Goal: Task Accomplishment & Management: Contribute content

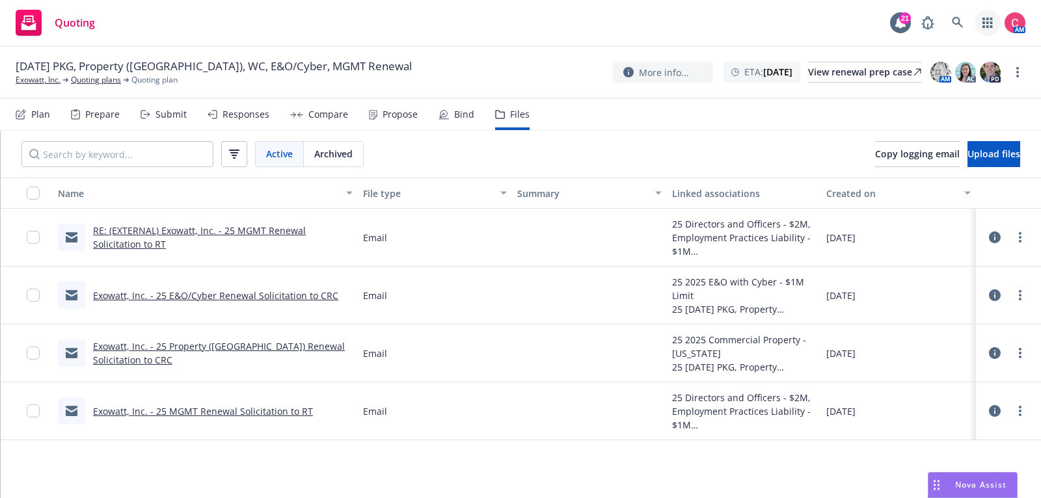
click at [992, 25] on icon "button" at bounding box center [987, 23] width 10 height 10
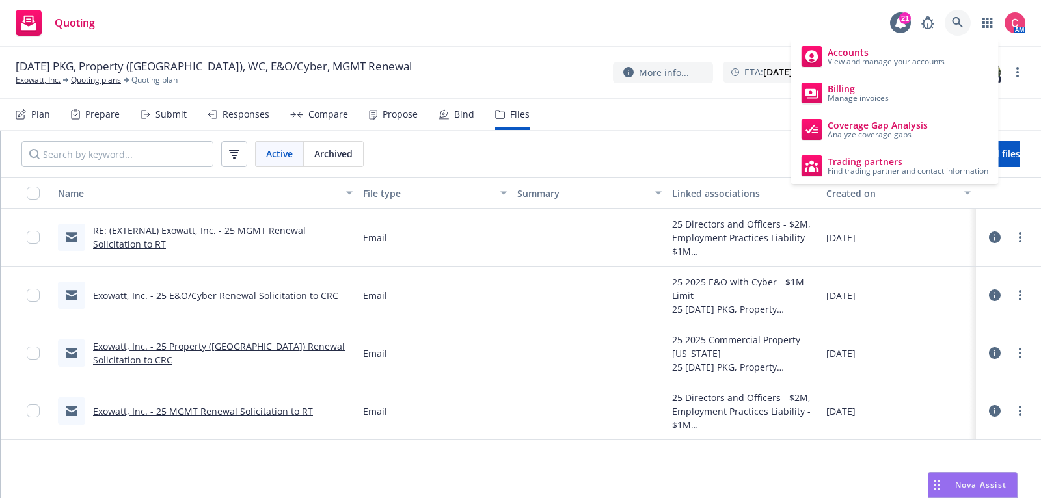
click at [952, 22] on icon at bounding box center [957, 22] width 11 height 11
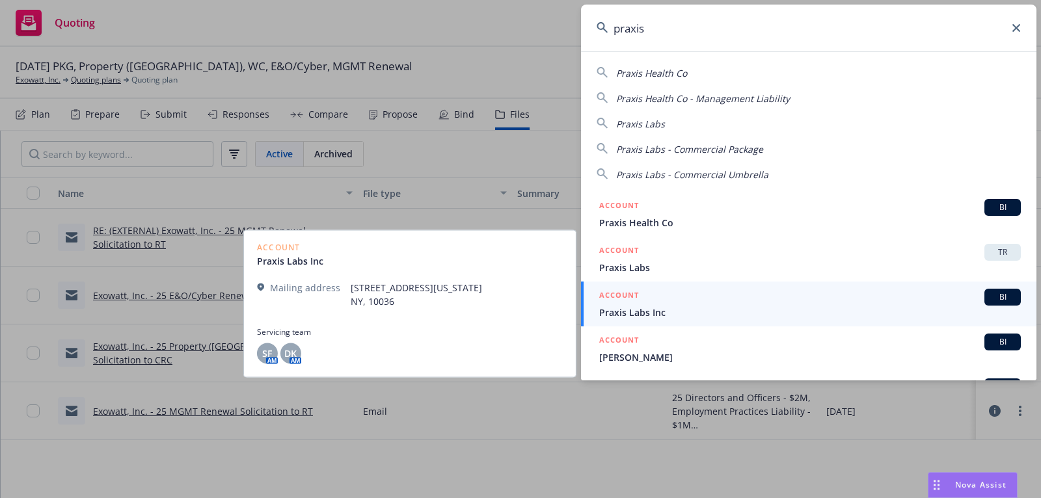
type input "praxis"
click at [785, 300] on div "ACCOUNT BI" at bounding box center [810, 297] width 422 height 17
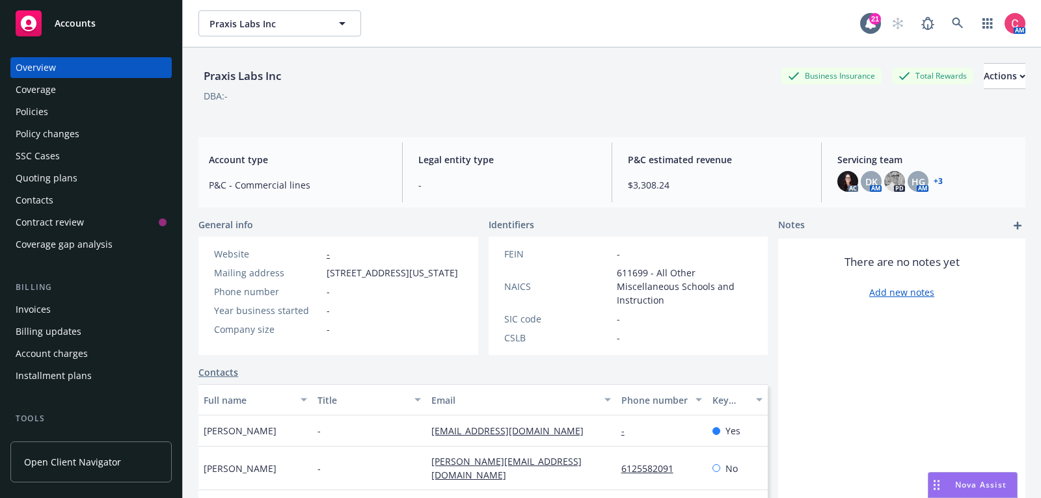
click at [68, 123] on div "Overview Coverage Policies Policy changes SSC Cases Quoting plans Contacts Cont…" at bounding box center [90, 156] width 161 height 198
click at [68, 121] on div "Policies" at bounding box center [91, 111] width 151 height 21
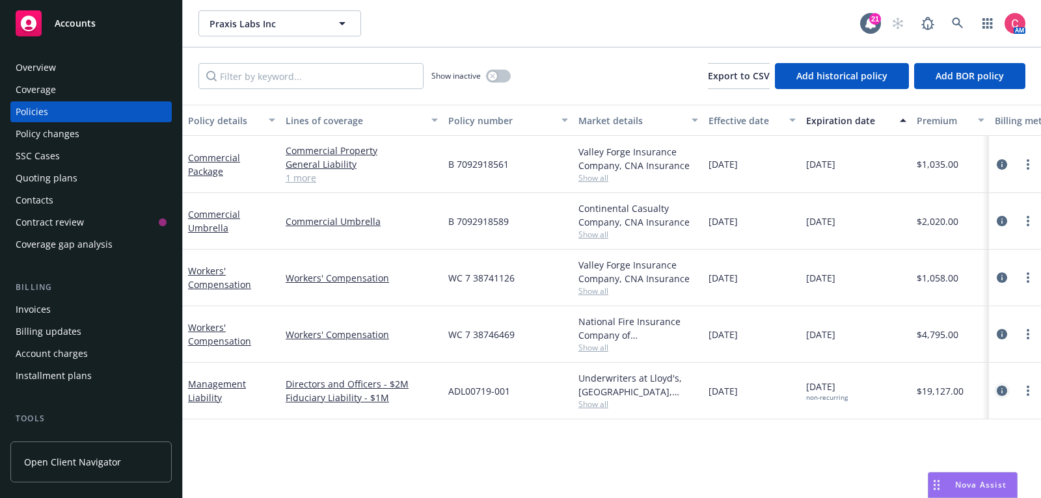
click at [1006, 392] on icon "circleInformation" at bounding box center [1002, 391] width 10 height 10
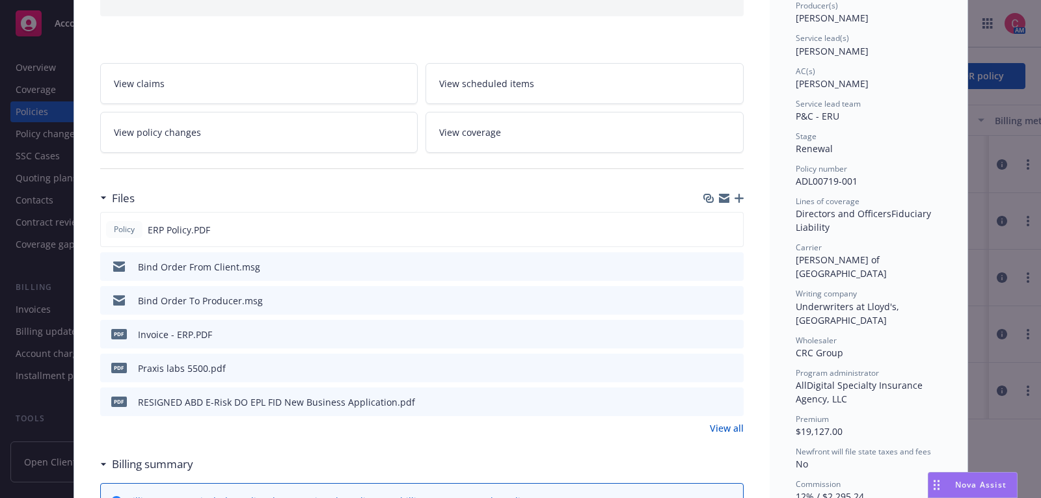
scroll to position [245, 0]
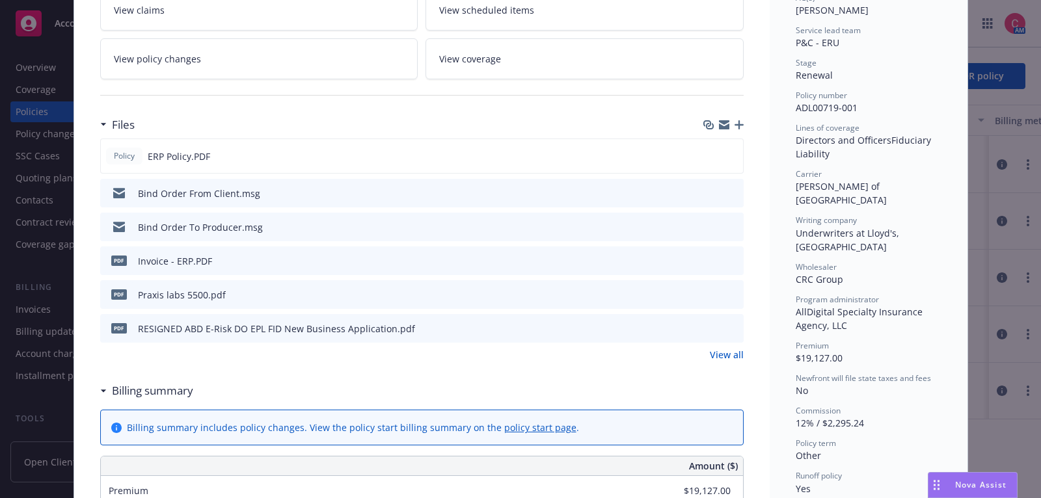
click at [710, 358] on div "Files Policy ERP Policy.PDF Bind Order From Client.msg Bind Order To Producer.m…" at bounding box center [421, 244] width 643 height 266
click at [715, 355] on link "View all" at bounding box center [727, 355] width 34 height 14
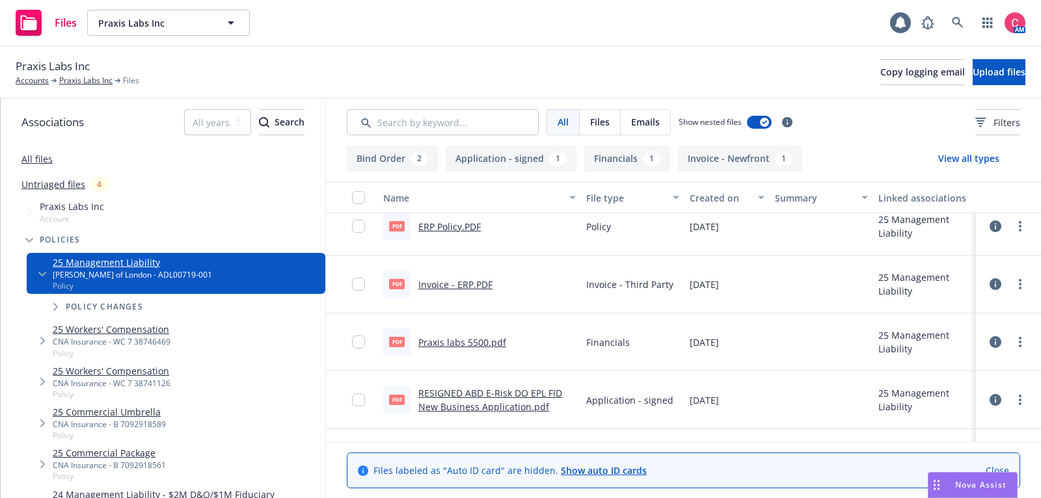
scroll to position [231, 0]
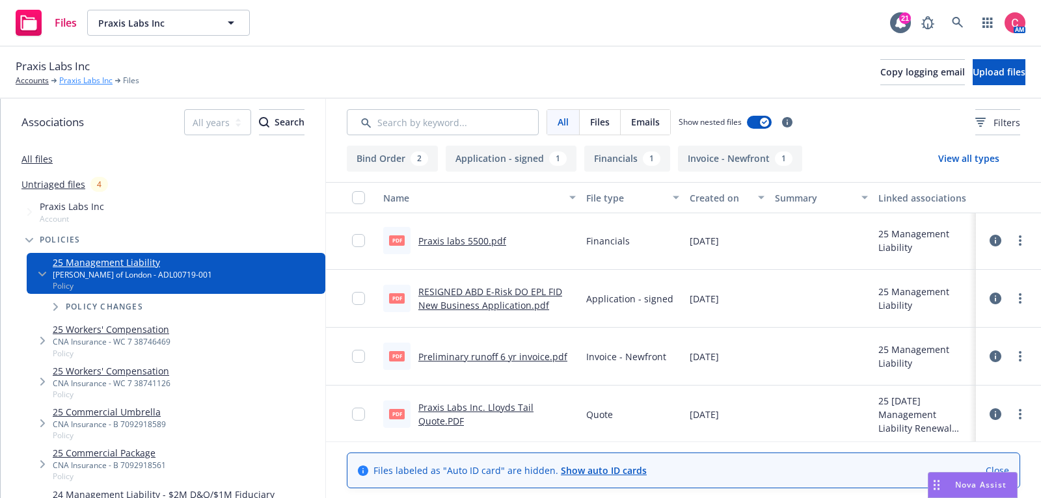
click at [79, 77] on link "Praxis Labs Inc" at bounding box center [85, 81] width 53 height 12
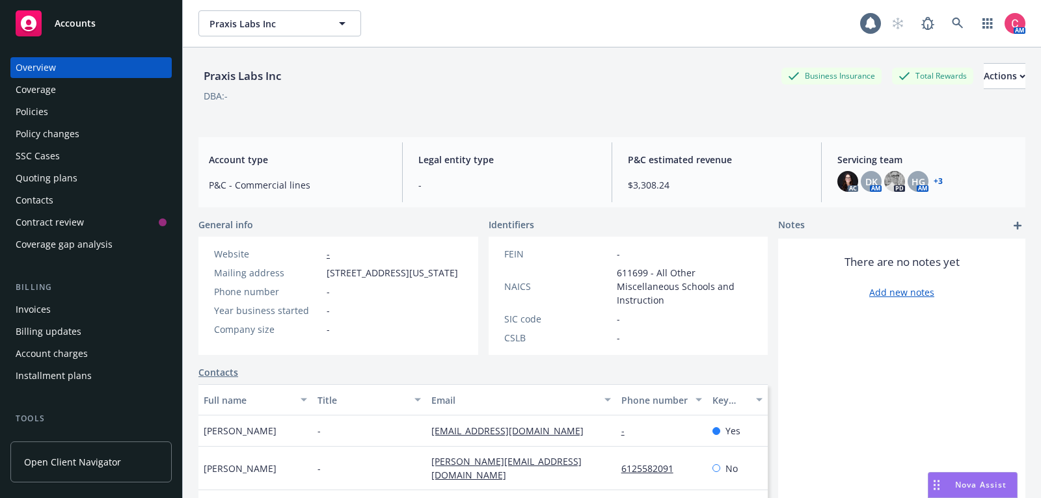
click at [75, 118] on div "Policies" at bounding box center [91, 111] width 151 height 21
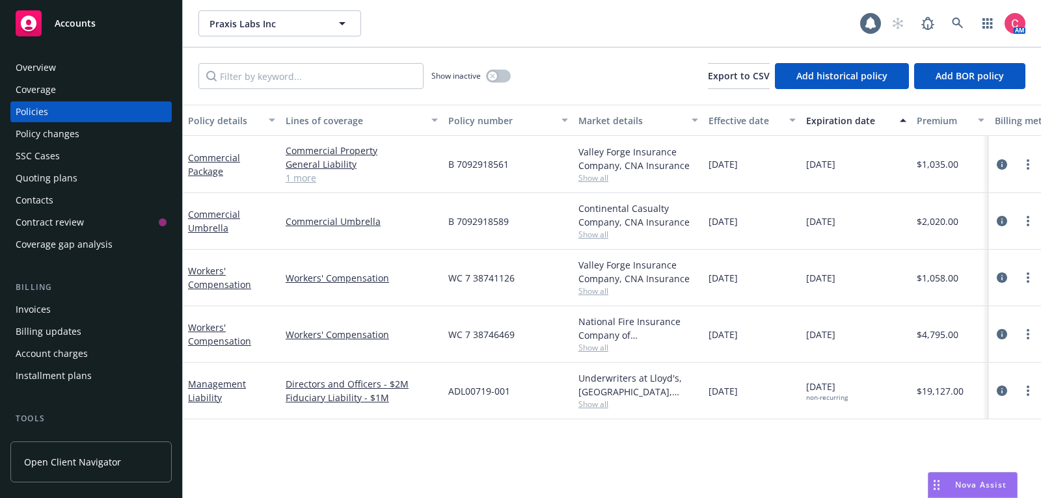
click at [514, 449] on div "Policy details Lines of coverage Policy number Market details Effective date Ex…" at bounding box center [612, 302] width 858 height 394
click at [963, 27] on icon at bounding box center [958, 24] width 12 height 12
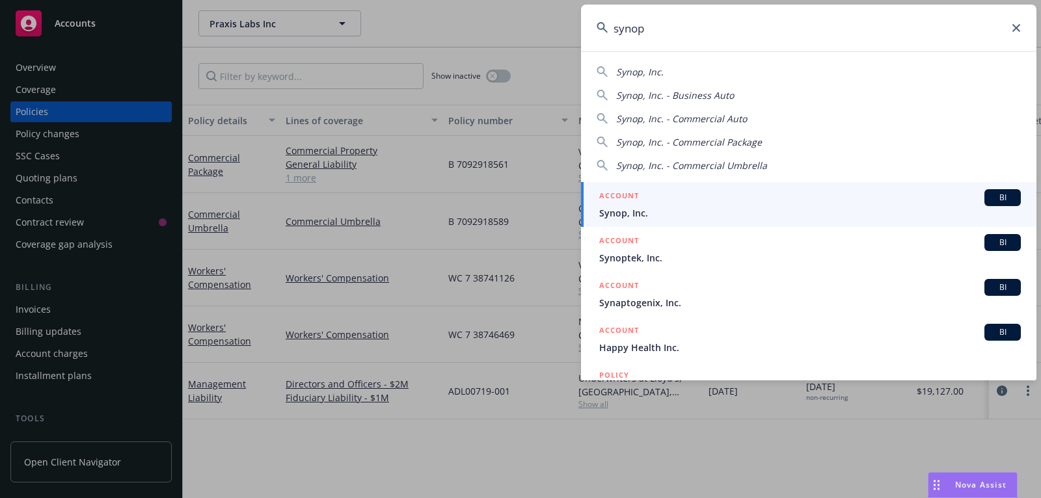
type input "synop"
click at [776, 195] on div "ACCOUNT BI" at bounding box center [810, 197] width 422 height 17
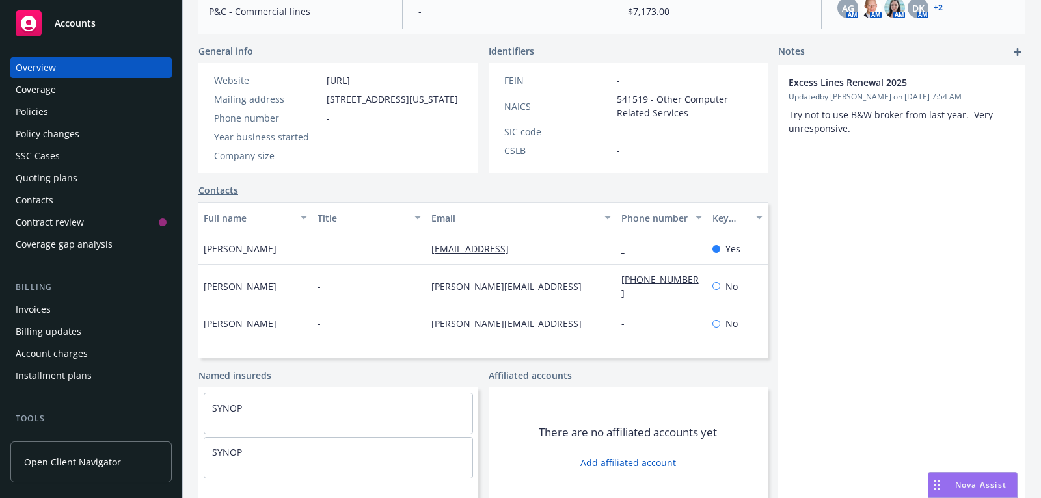
scroll to position [178, 0]
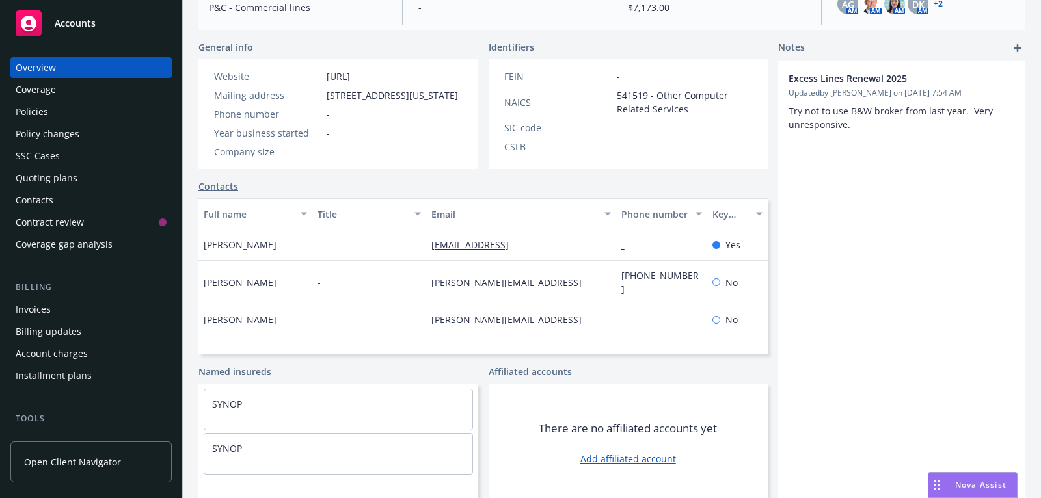
drag, startPoint x: 533, startPoint y: 258, endPoint x: 427, endPoint y: 260, distance: 105.4
click at [427, 260] on div "gdhillon@synop.ai" at bounding box center [521, 245] width 190 height 31
copy link "gdhillon@synop.ai"
click at [104, 111] on div "Policies" at bounding box center [91, 111] width 151 height 21
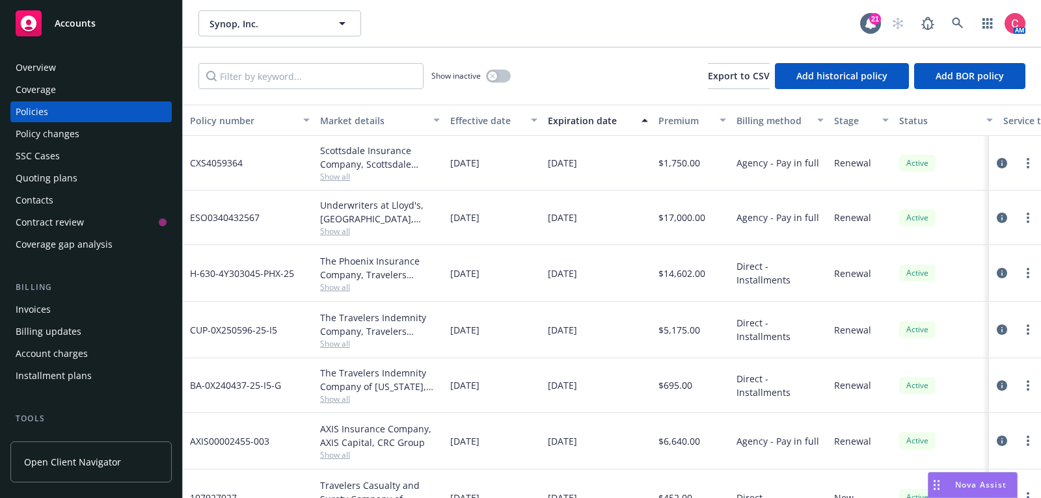
scroll to position [0, 397]
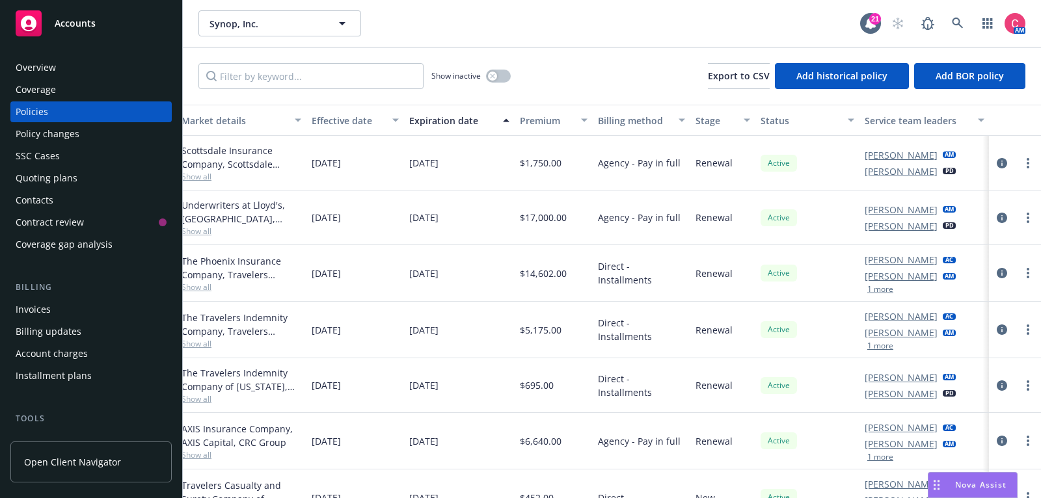
click at [40, 66] on div "Overview" at bounding box center [36, 67] width 40 height 21
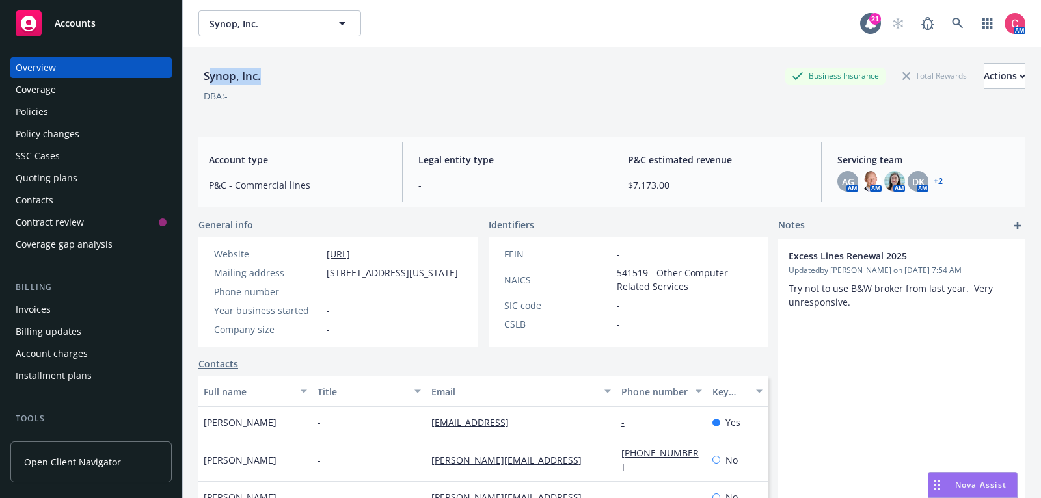
drag, startPoint x: 206, startPoint y: 77, endPoint x: 271, endPoint y: 80, distance: 65.1
click at [271, 80] on div "Synop, Inc. Business Insurance Total Rewards Actions" at bounding box center [611, 76] width 827 height 26
drag, startPoint x: 204, startPoint y: 71, endPoint x: 267, endPoint y: 81, distance: 63.3
click at [267, 81] on div "Synop, Inc. Business Insurance Total Rewards Actions" at bounding box center [611, 76] width 827 height 26
copy div "Synop, Inc."
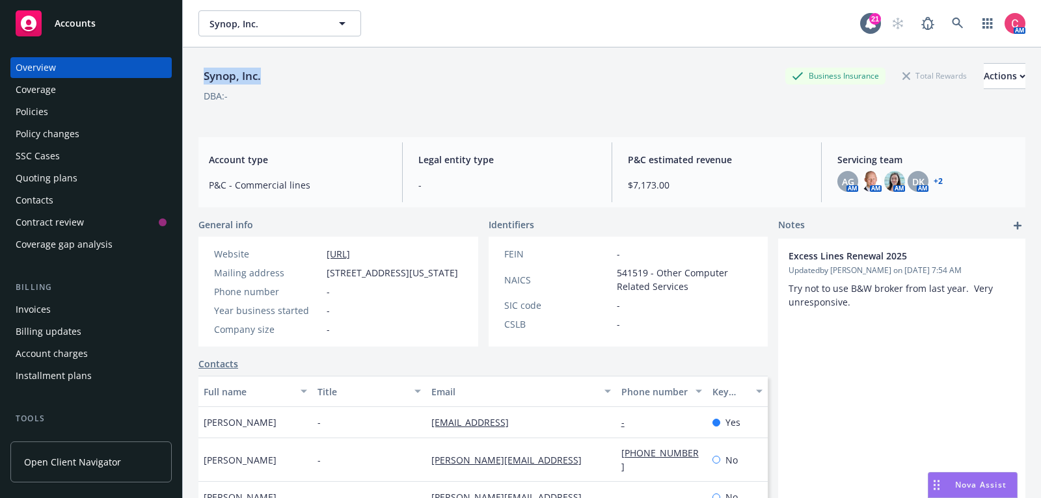
click at [37, 98] on div "Coverage" at bounding box center [36, 89] width 40 height 21
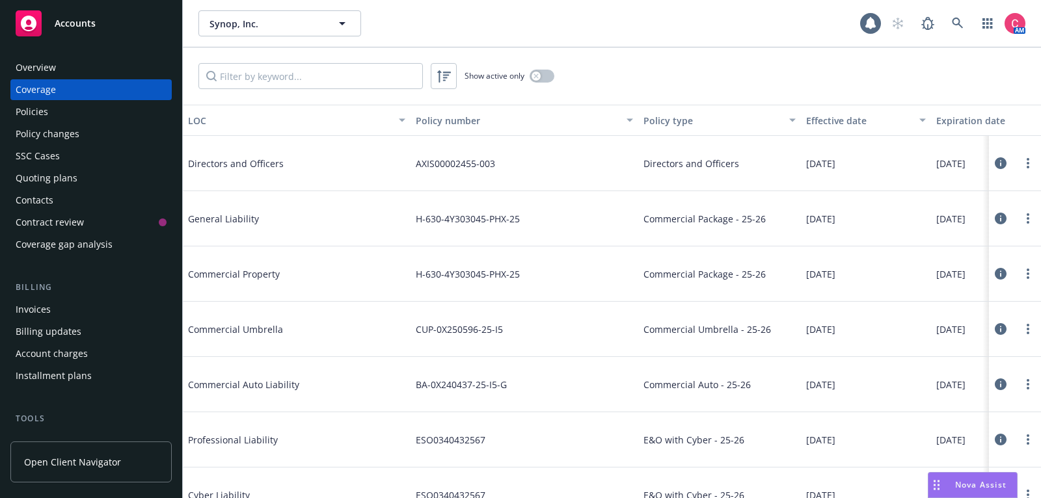
click at [37, 107] on div "Policies" at bounding box center [32, 111] width 33 height 21
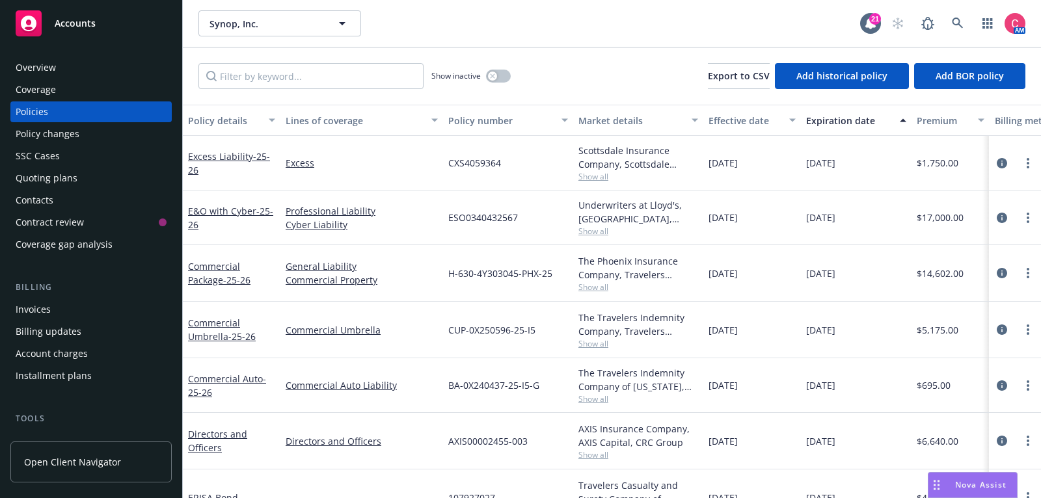
click at [72, 58] on div "Overview" at bounding box center [91, 67] width 151 height 21
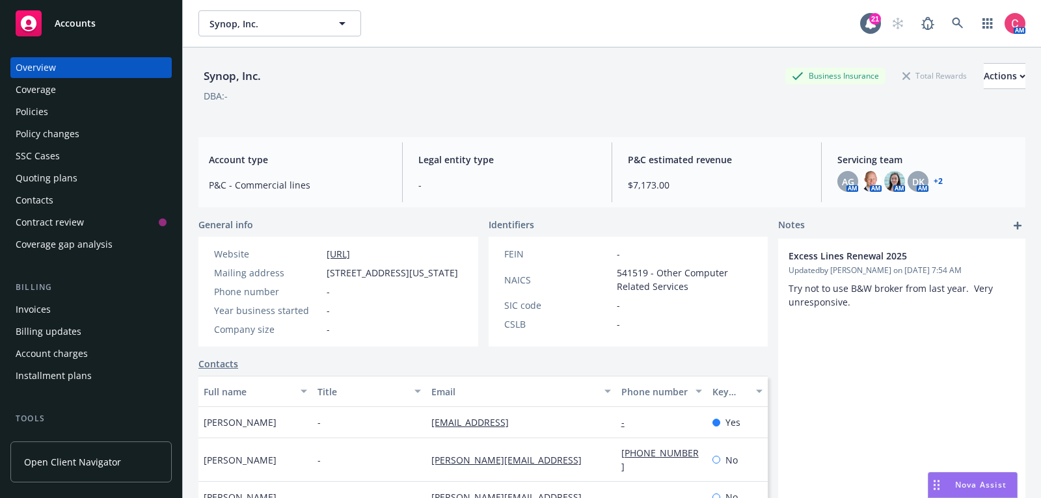
click at [83, 117] on div "Policies" at bounding box center [91, 111] width 151 height 21
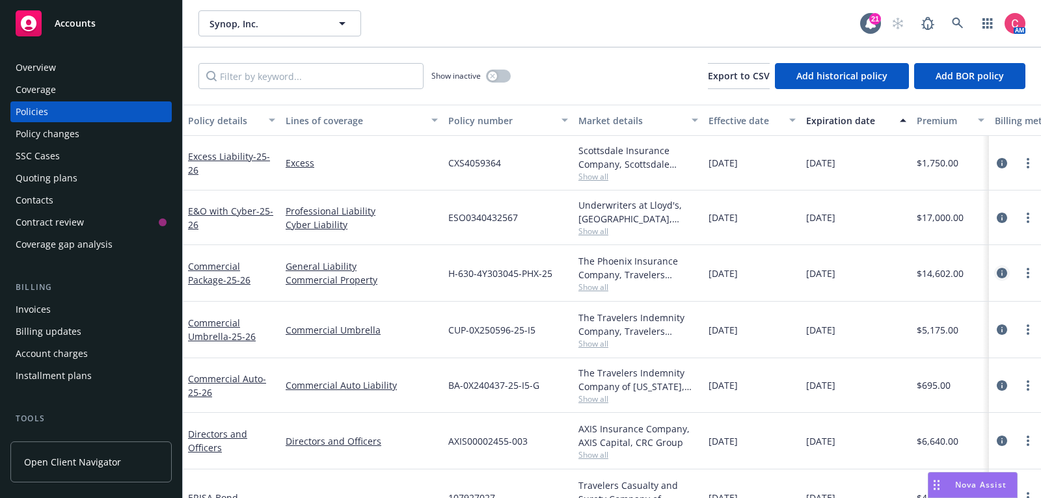
click at [1003, 273] on icon "circleInformation" at bounding box center [1002, 273] width 10 height 10
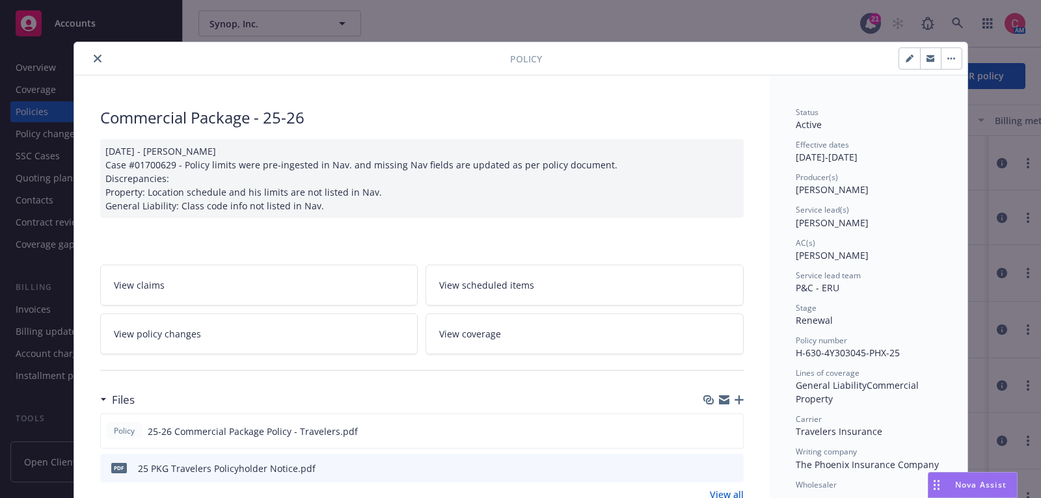
click at [740, 398] on icon "button" at bounding box center [739, 400] width 9 height 9
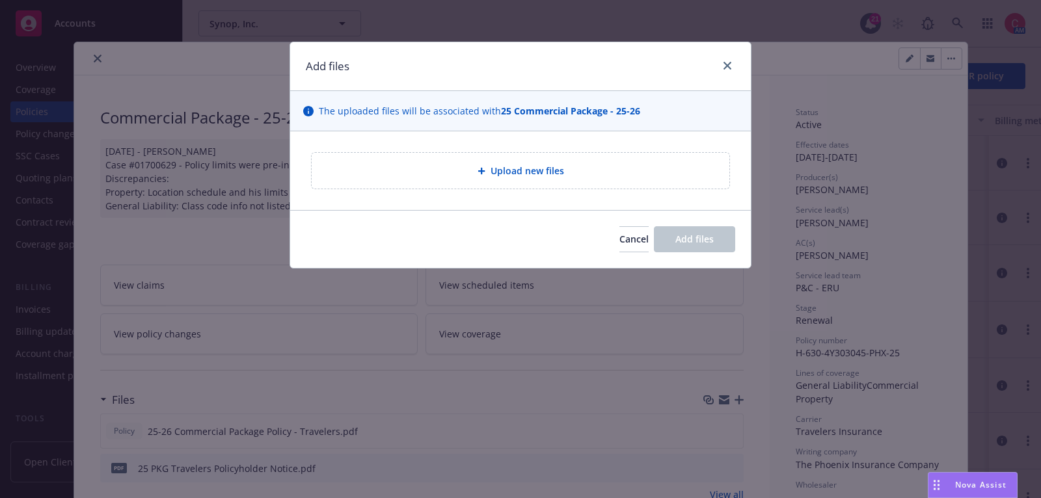
click at [656, 175] on div "Upload new files" at bounding box center [520, 170] width 397 height 15
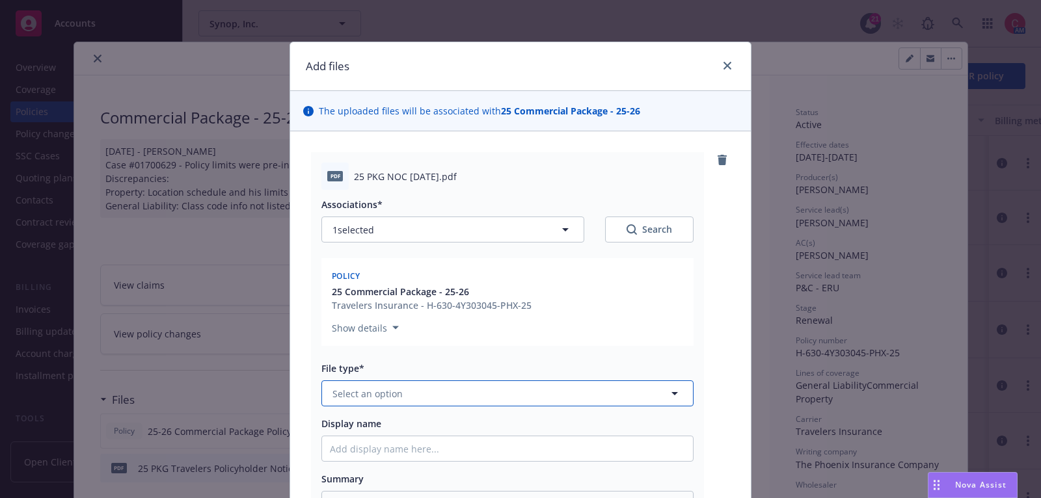
click at [439, 392] on button "Select an option" at bounding box center [507, 394] width 372 height 26
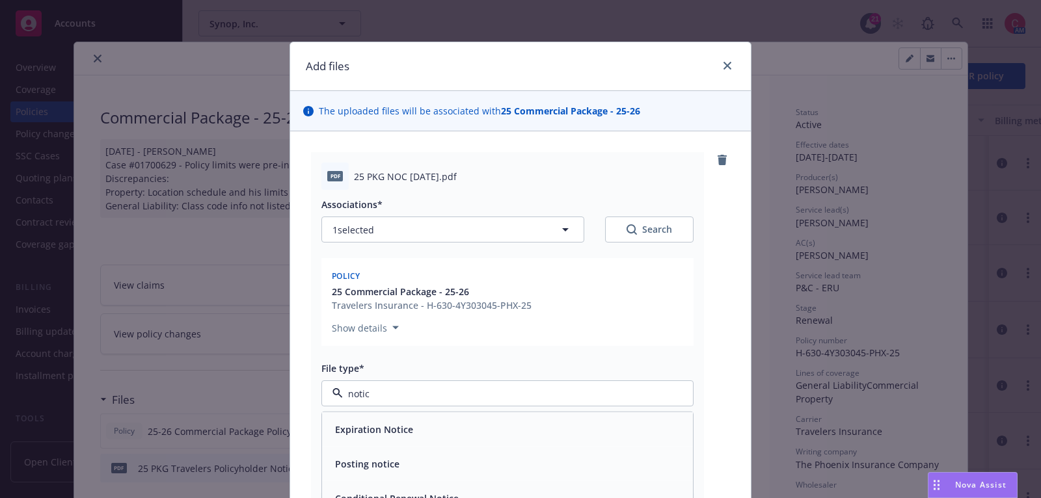
type input "notice"
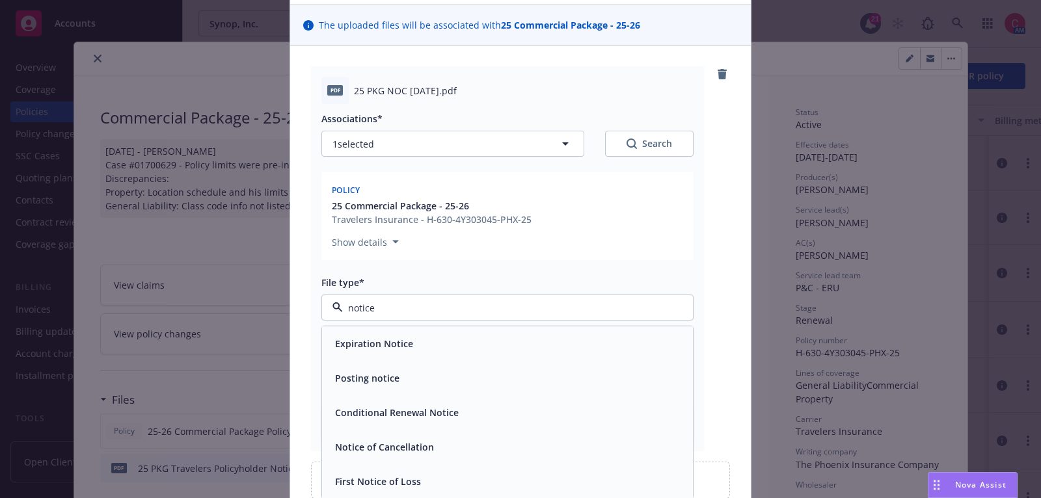
scroll to position [92, 0]
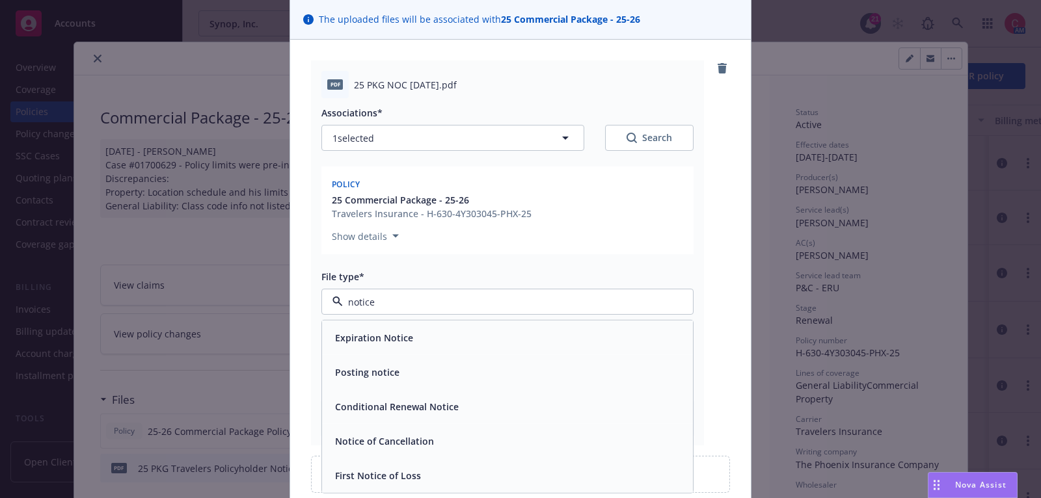
click at [442, 444] on div "Notice of Cancellation" at bounding box center [507, 441] width 355 height 19
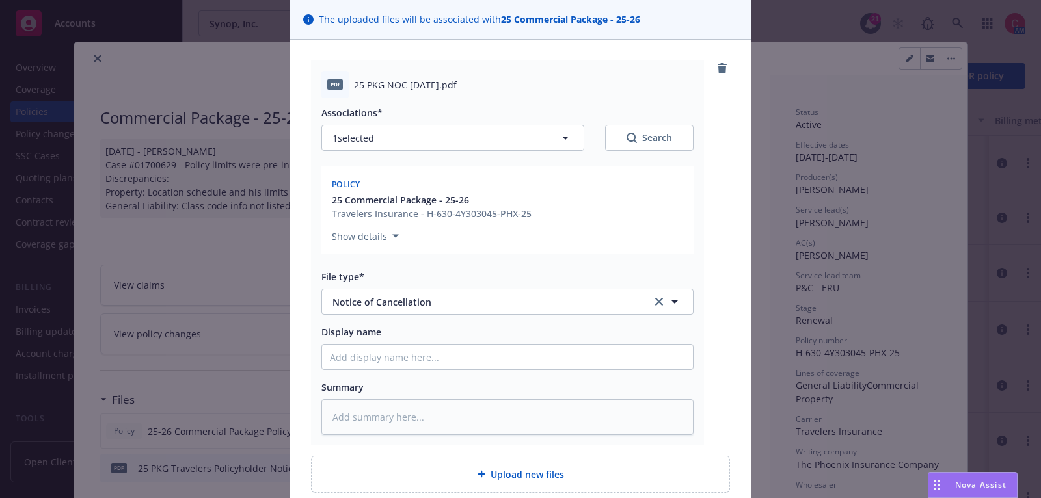
scroll to position [204, 0]
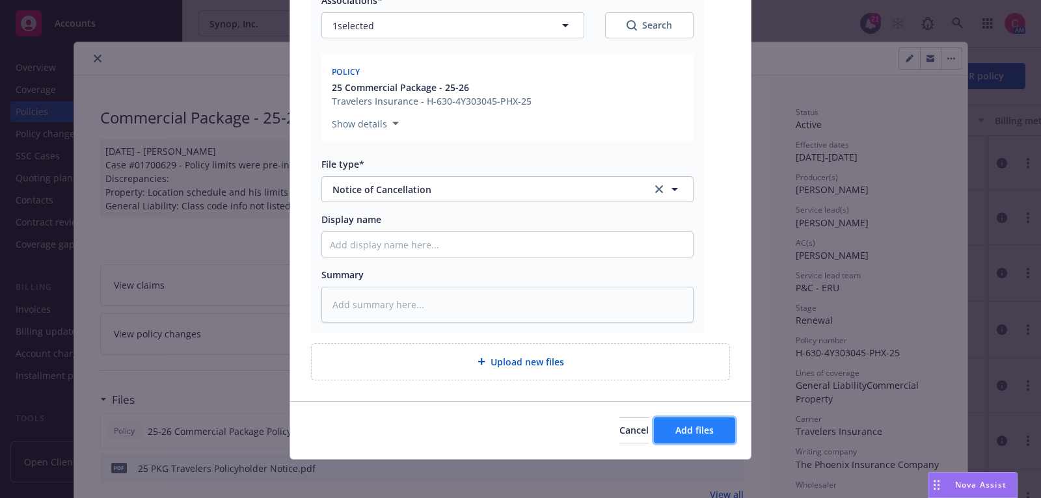
click at [704, 425] on span "Add files" at bounding box center [694, 430] width 38 height 12
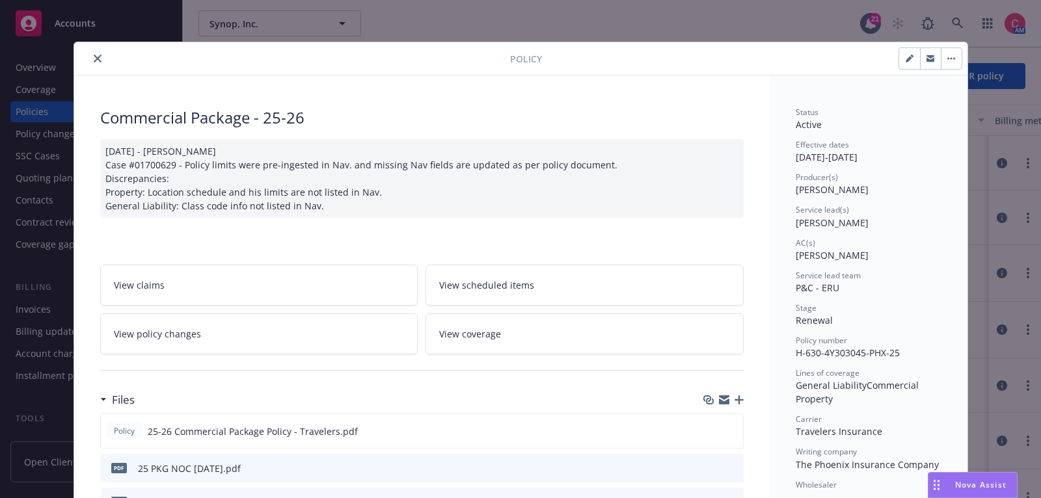
click at [98, 55] on icon "close" at bounding box center [98, 59] width 8 height 8
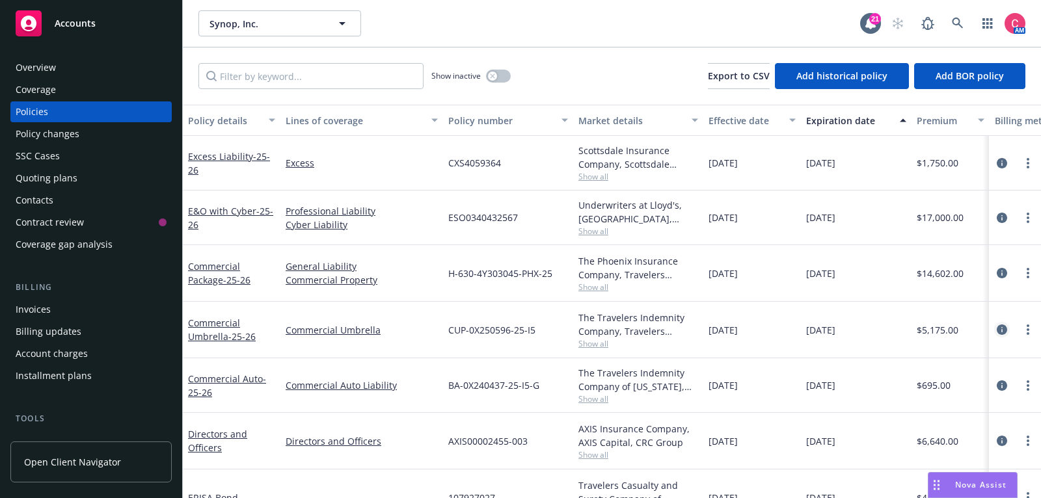
click at [1002, 333] on icon "circleInformation" at bounding box center [1002, 330] width 10 height 10
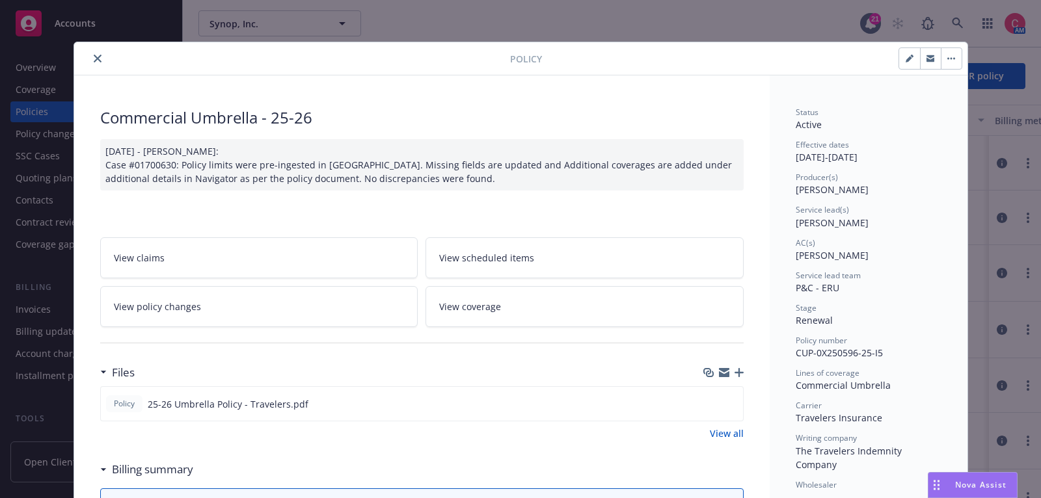
click at [740, 370] on icon "button" at bounding box center [739, 372] width 9 height 9
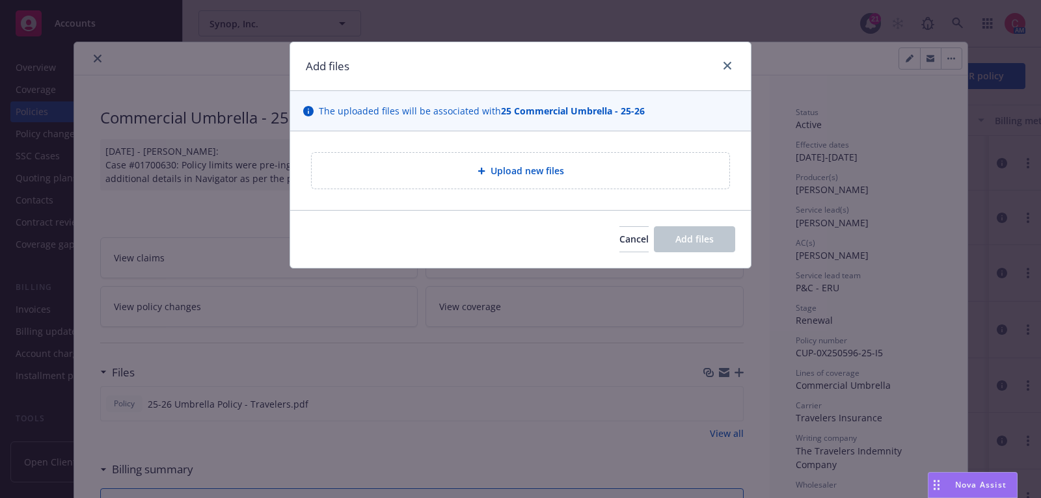
click at [553, 185] on div "Upload new files" at bounding box center [521, 171] width 418 height 36
type textarea "x"
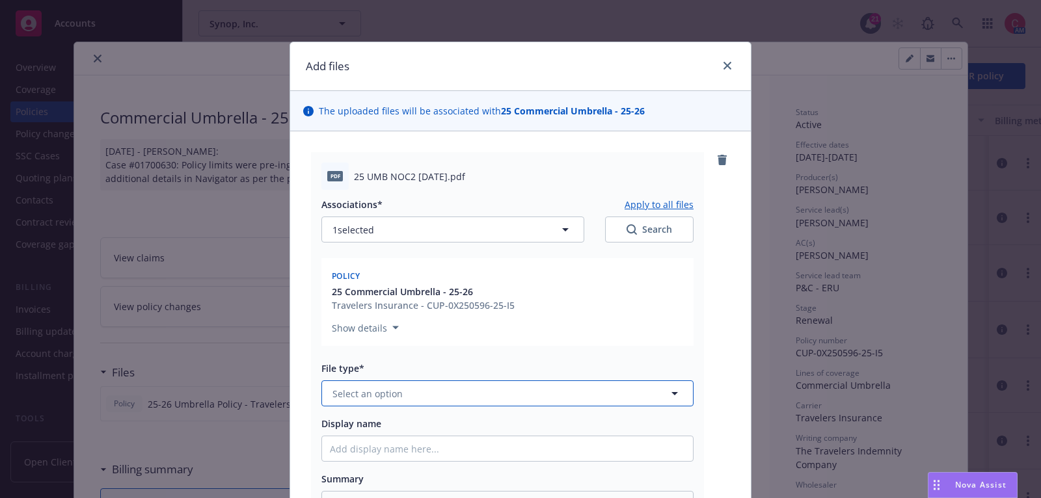
click at [511, 394] on button "Select an option" at bounding box center [507, 394] width 372 height 26
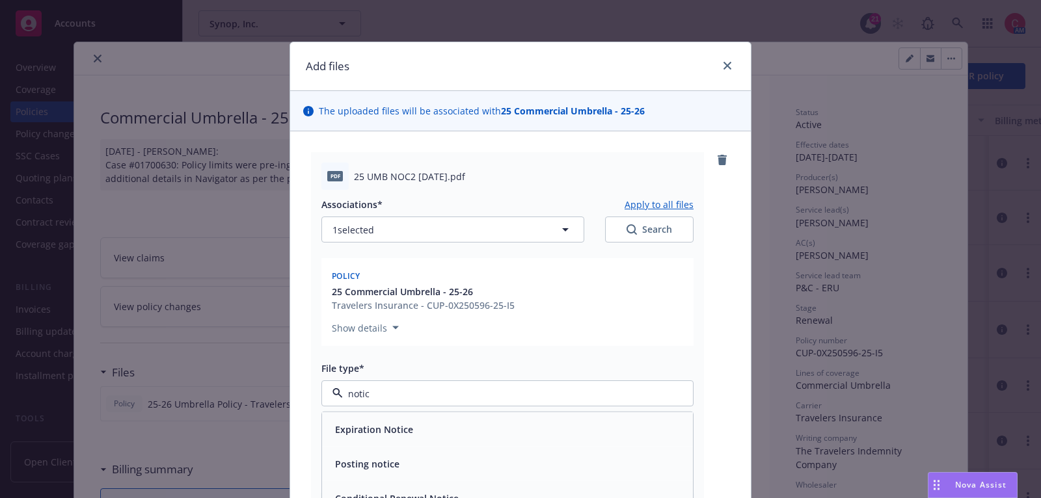
type input "notice"
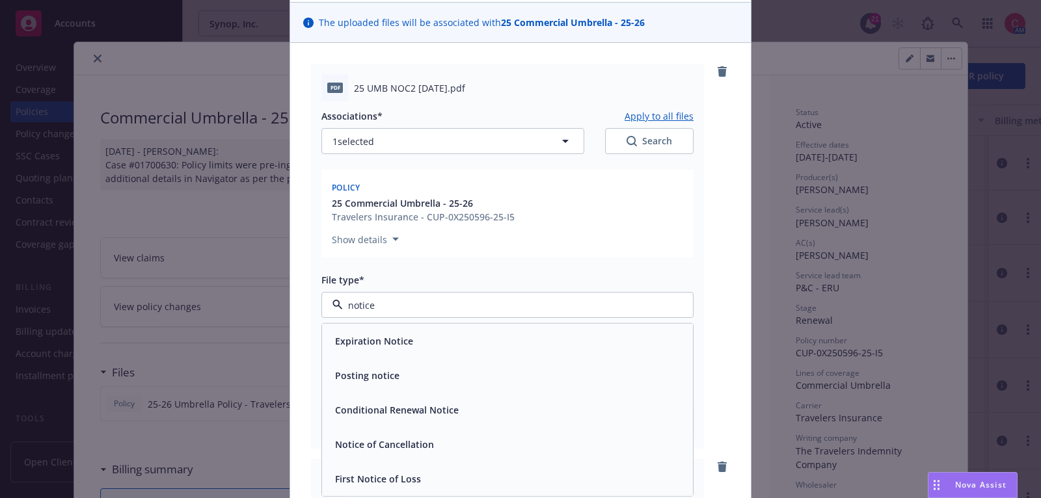
scroll to position [115, 0]
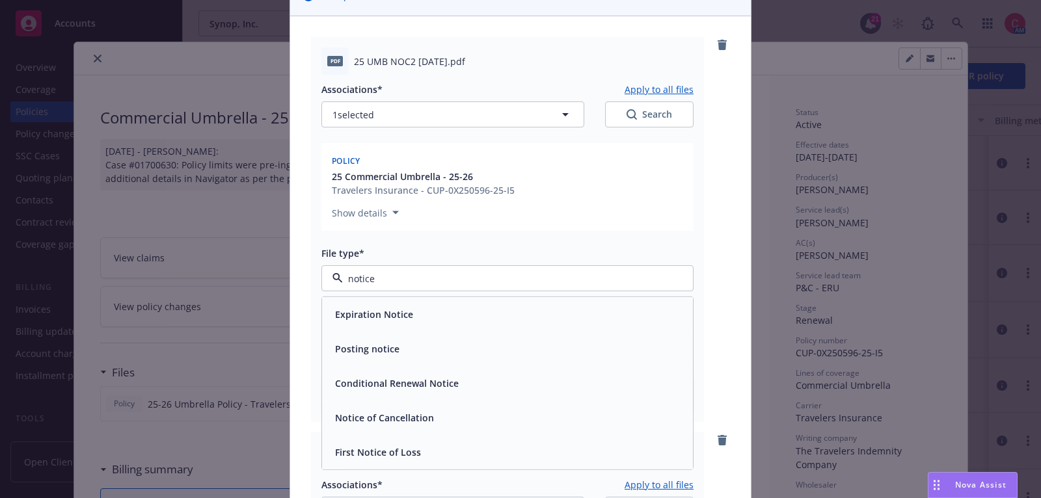
click at [506, 416] on div "Notice of Cancellation" at bounding box center [507, 418] width 355 height 19
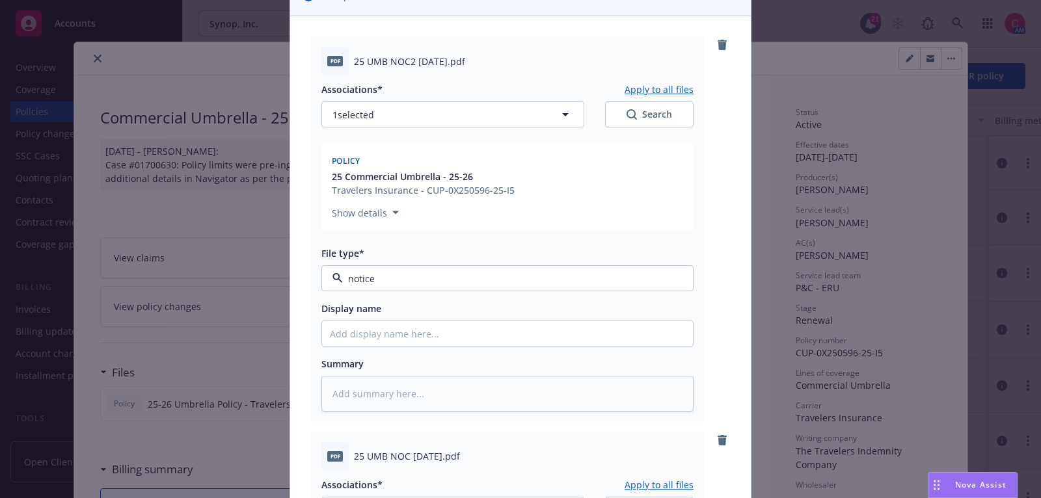
type textarea "x"
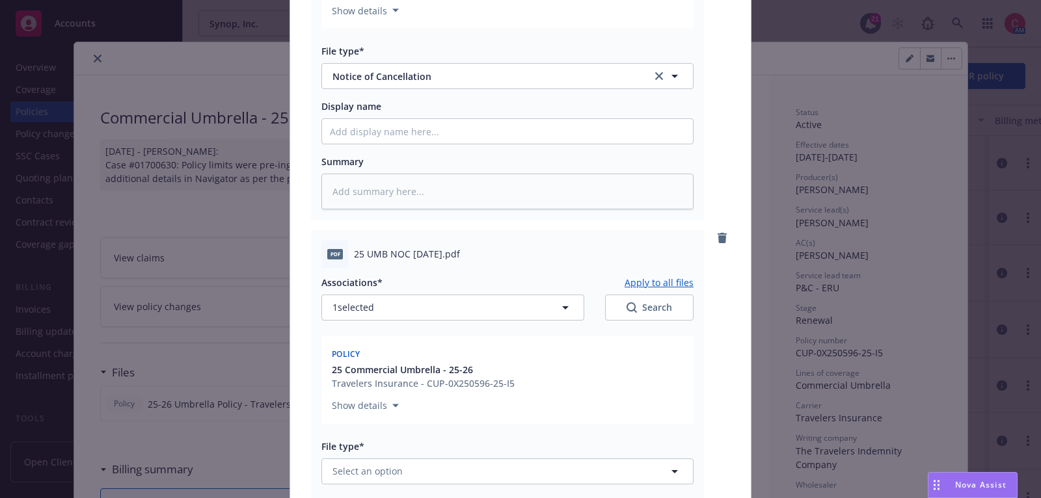
scroll to position [375, 0]
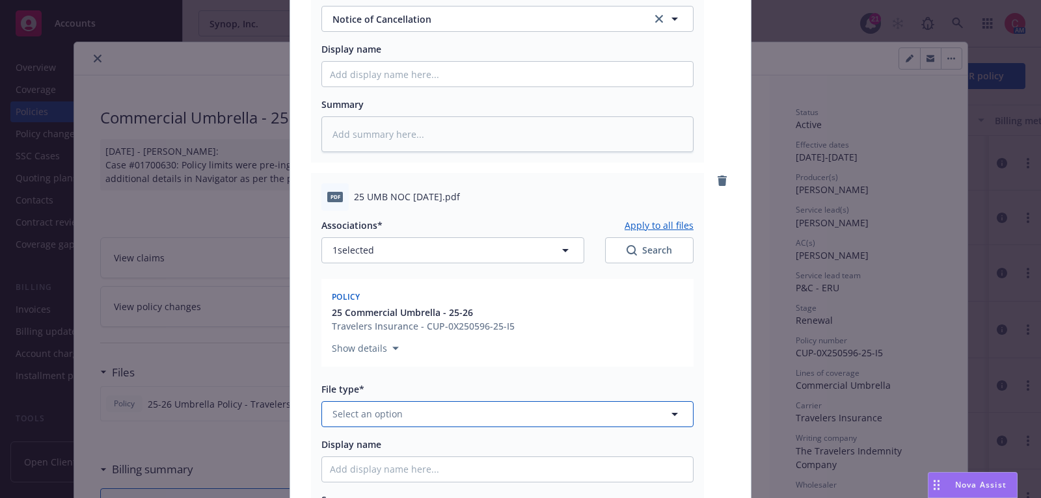
click at [493, 415] on button "Select an option" at bounding box center [507, 414] width 372 height 26
type input "notice"
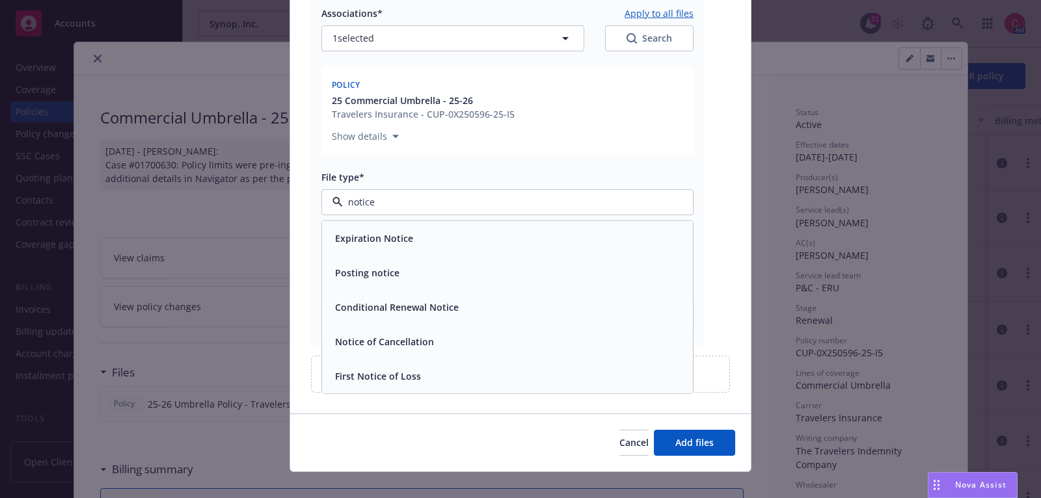
scroll to position [599, 0]
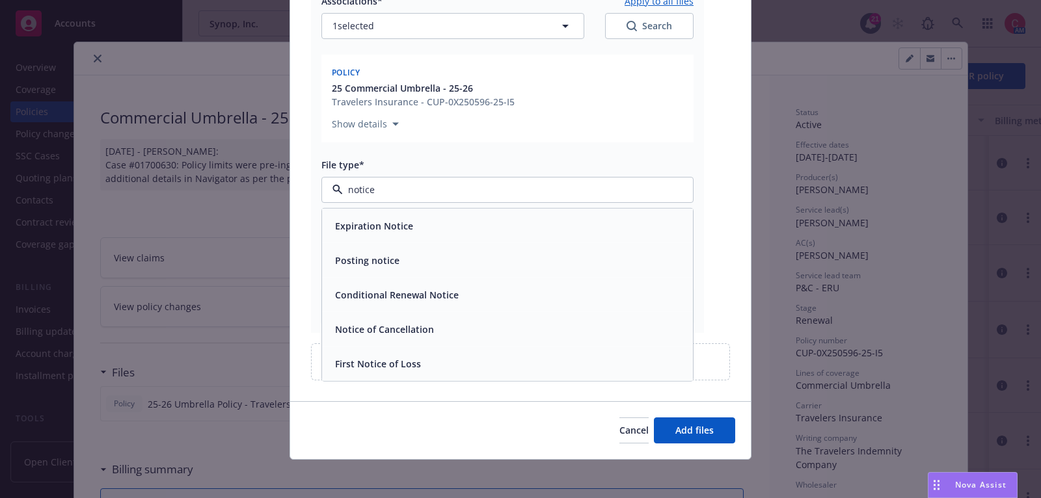
click at [531, 321] on div "Notice of Cancellation" at bounding box center [507, 328] width 355 height 19
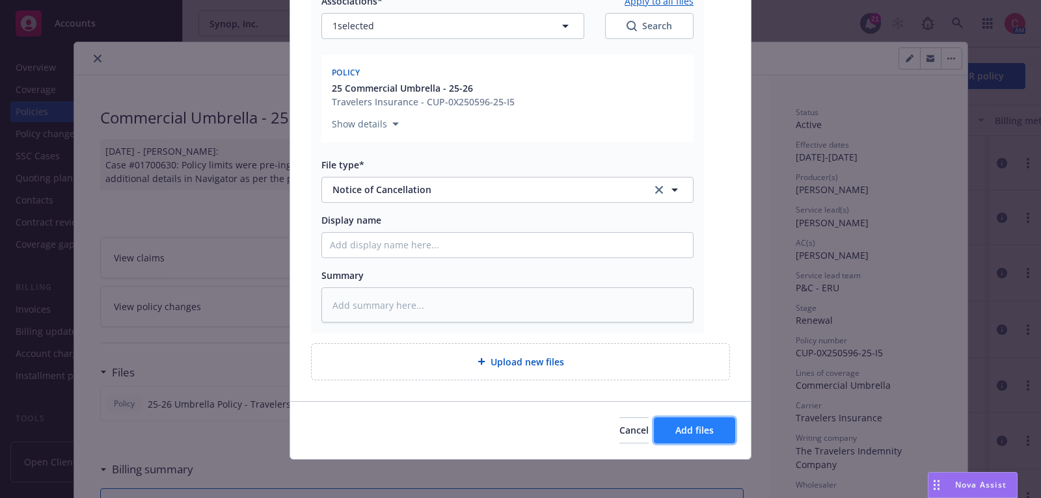
click at [680, 437] on button "Add files" at bounding box center [694, 431] width 81 height 26
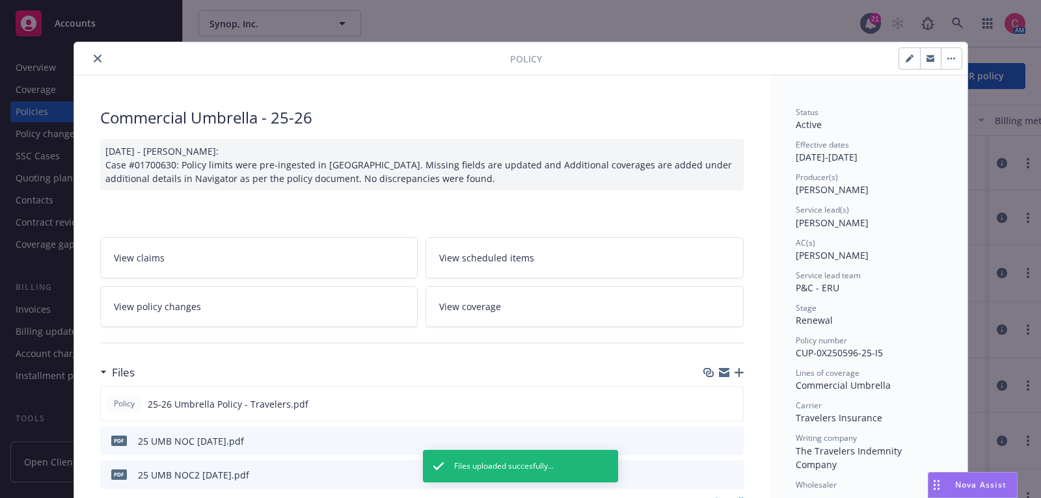
click at [90, 57] on button "close" at bounding box center [98, 59] width 16 height 16
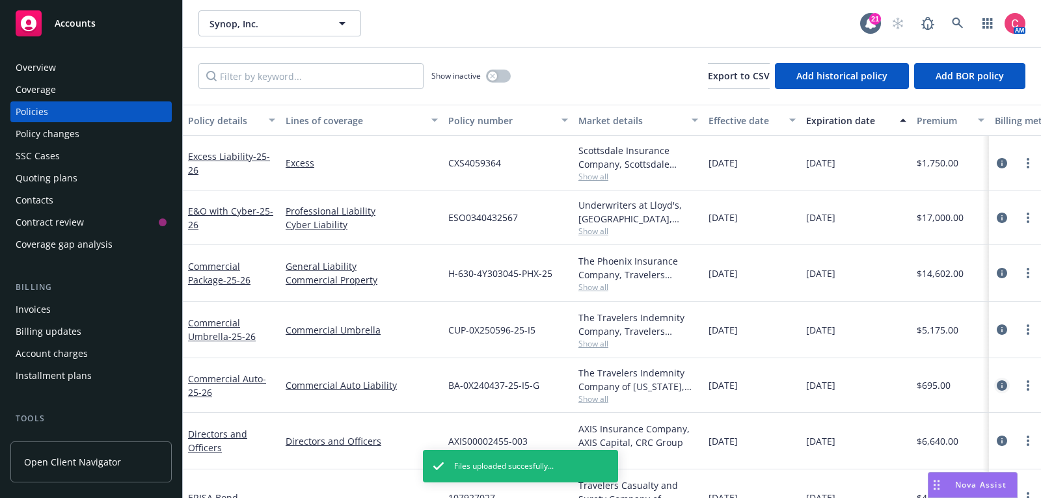
click at [1004, 386] on icon "circleInformation" at bounding box center [1002, 386] width 10 height 10
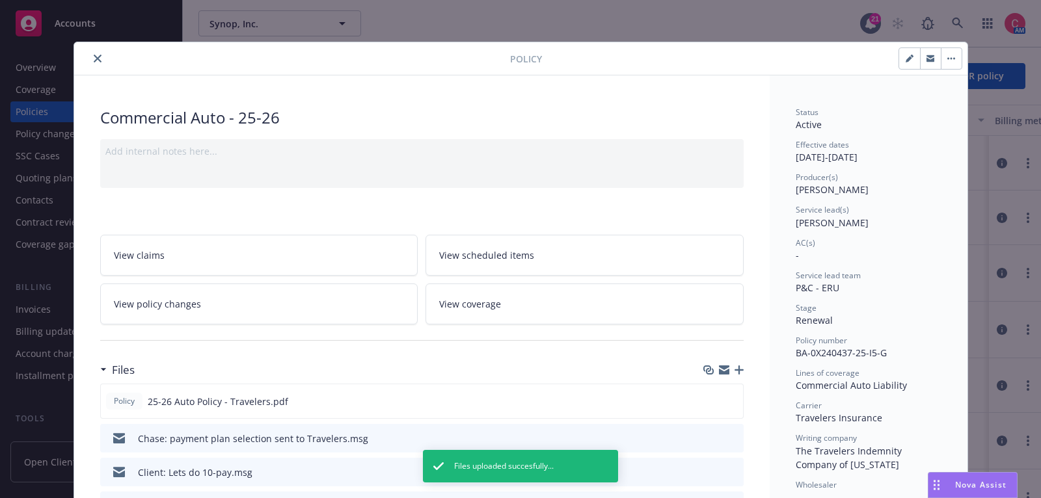
click at [740, 371] on div at bounding box center [723, 370] width 40 height 10
click at [739, 366] on icon "button" at bounding box center [739, 370] width 9 height 9
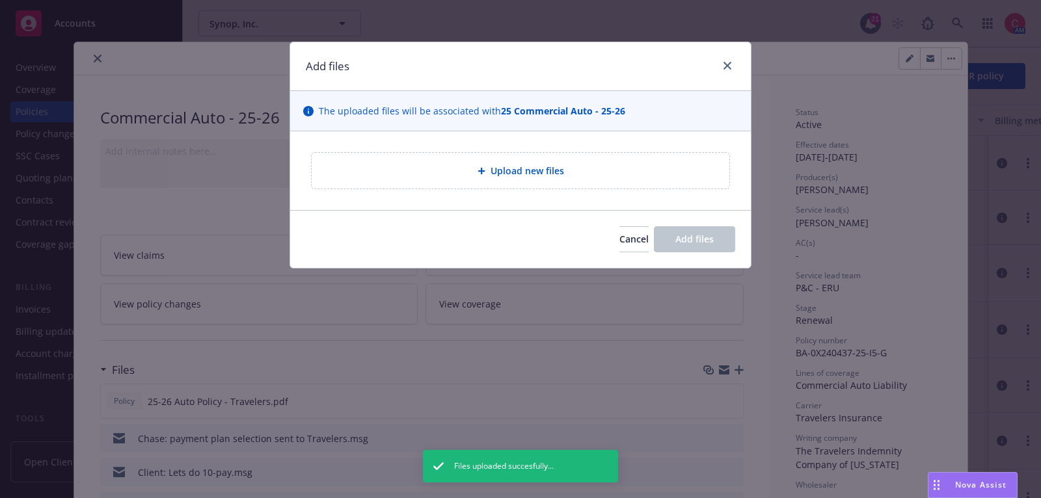
click at [390, 169] on div "Upload new files" at bounding box center [520, 170] width 397 height 15
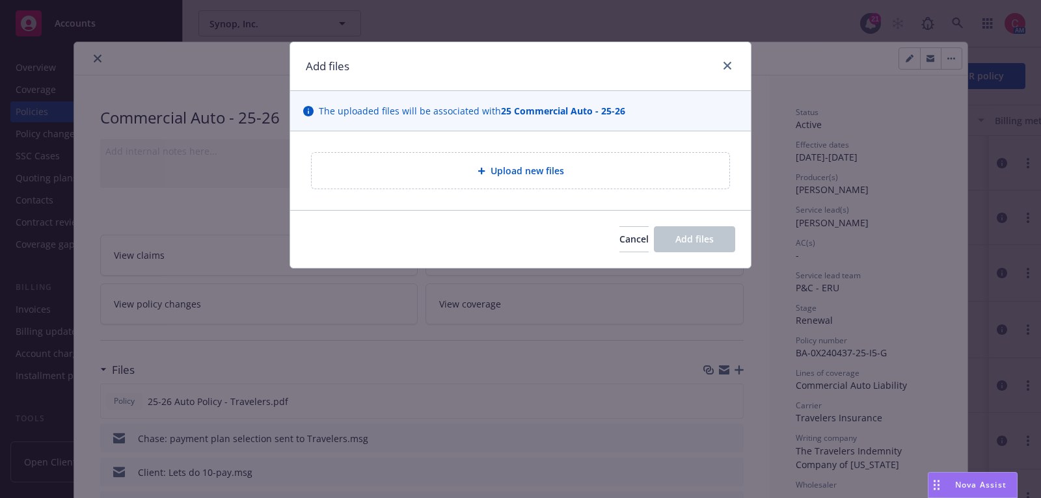
type textarea "x"
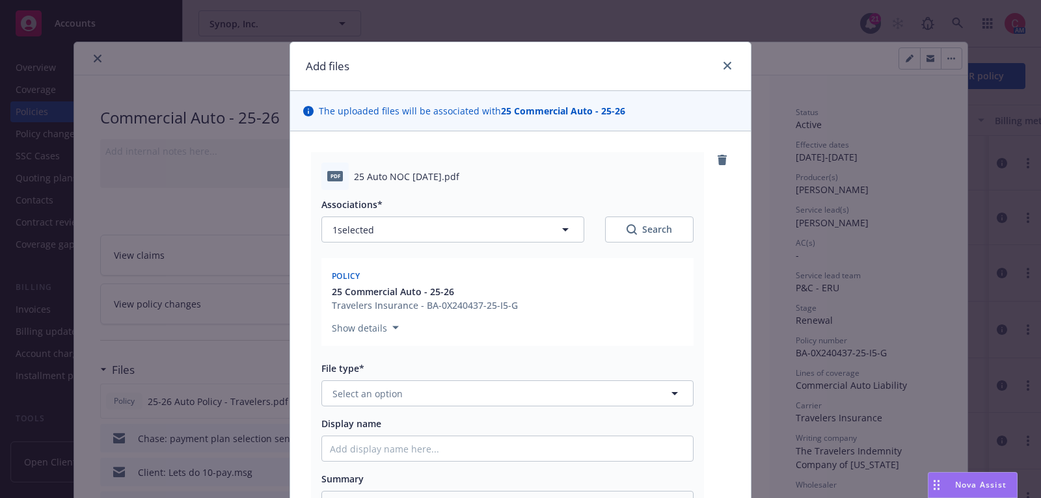
click at [487, 379] on div "File type* Select an option" at bounding box center [507, 384] width 372 height 45
click at [489, 390] on button "Select an option" at bounding box center [507, 394] width 372 height 26
type input "notice"
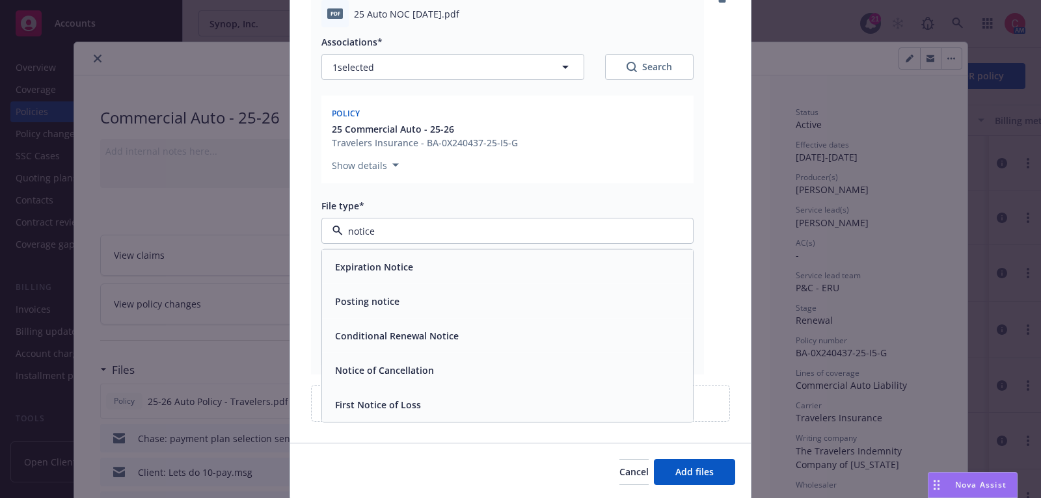
scroll to position [163, 0]
click at [512, 357] on div "Notice of Cancellation" at bounding box center [507, 370] width 371 height 34
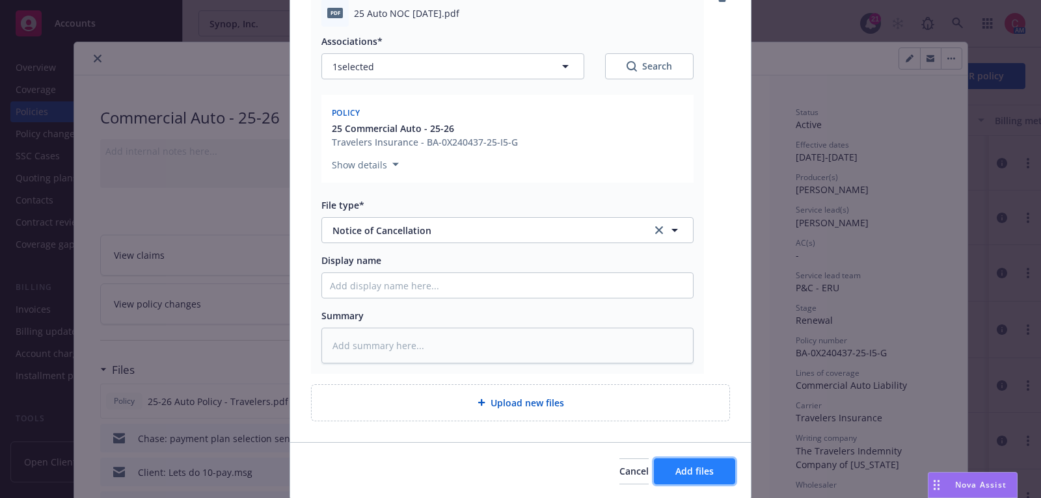
click at [676, 477] on button "Add files" at bounding box center [694, 472] width 81 height 26
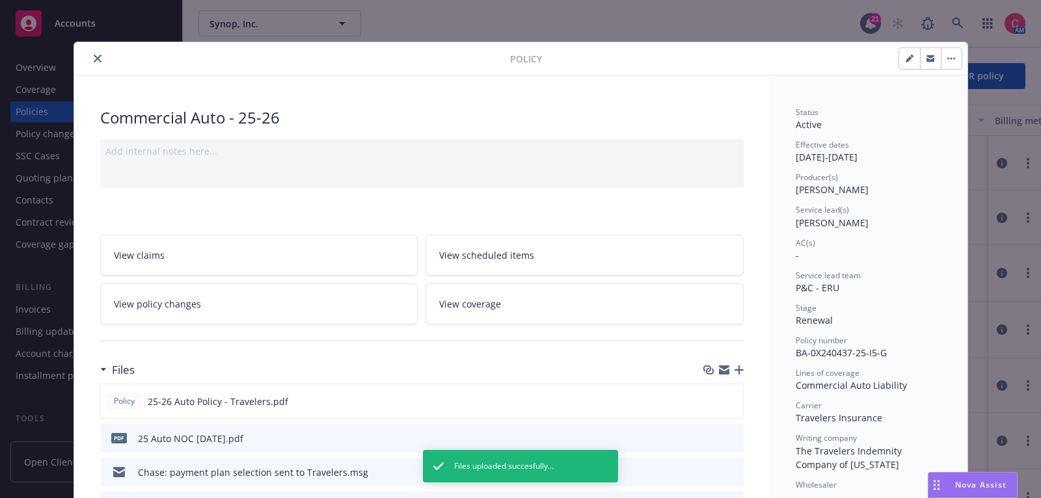
click at [100, 61] on icon "close" at bounding box center [98, 59] width 8 height 8
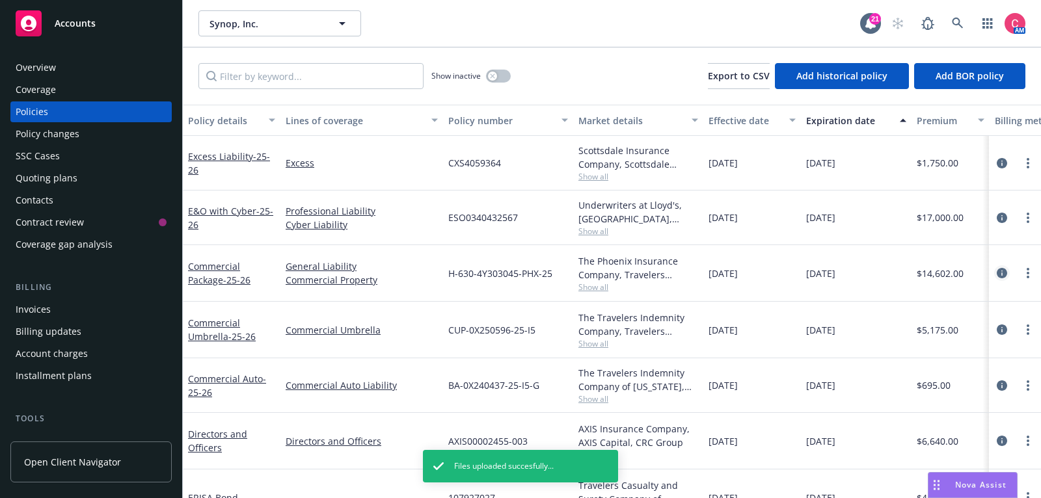
click at [1001, 275] on icon "circleInformation" at bounding box center [1002, 273] width 10 height 10
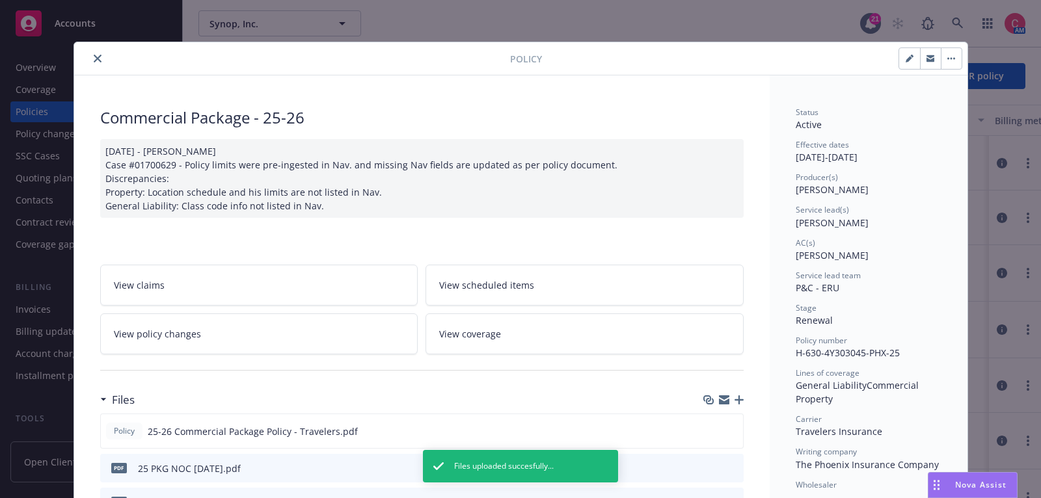
scroll to position [38, 0]
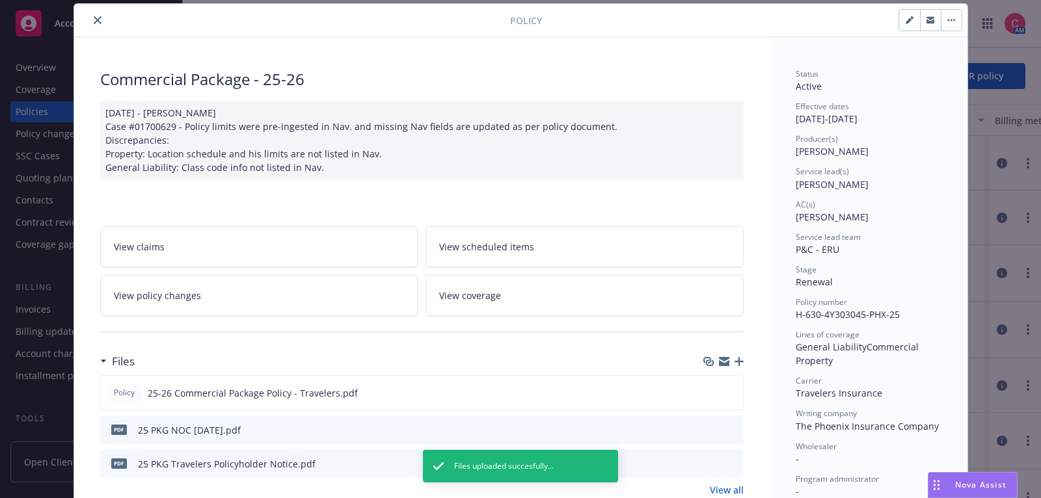
click at [739, 358] on icon "button" at bounding box center [739, 361] width 9 height 9
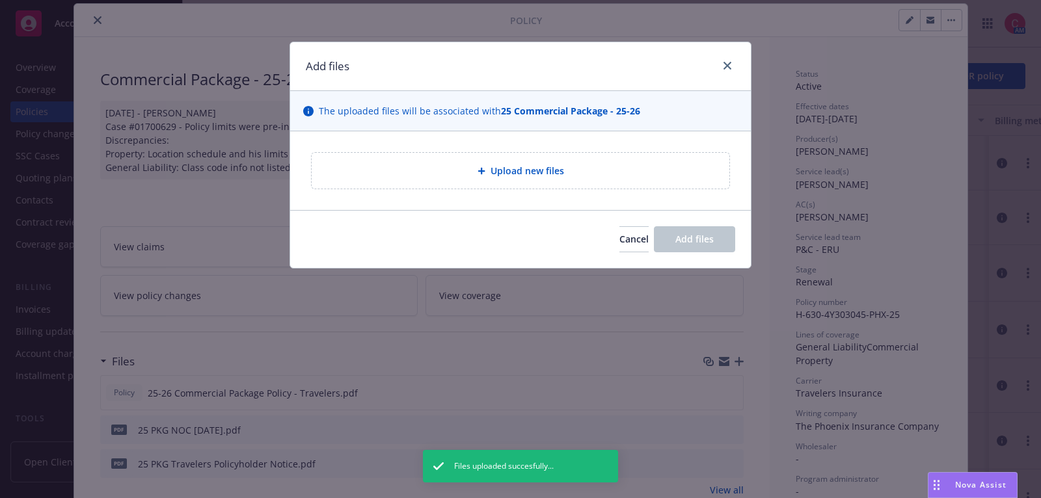
click at [420, 155] on div "Upload new files" at bounding box center [521, 171] width 418 height 36
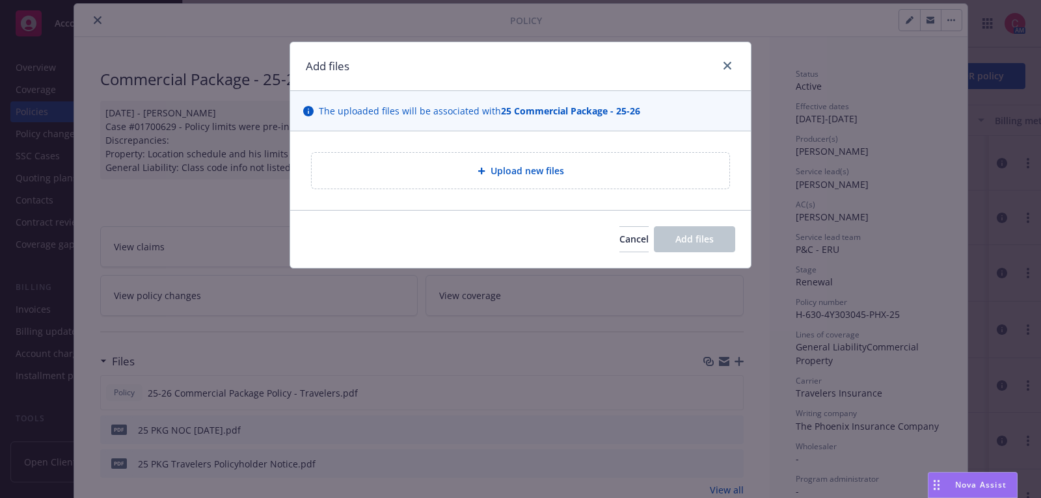
type textarea "x"
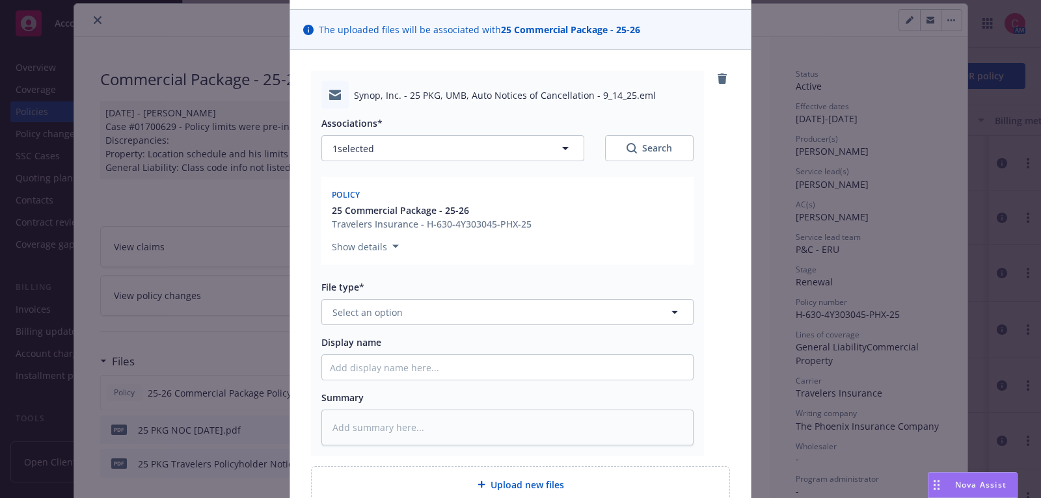
scroll to position [82, 0]
click at [492, 311] on button "Select an option" at bounding box center [507, 312] width 372 height 26
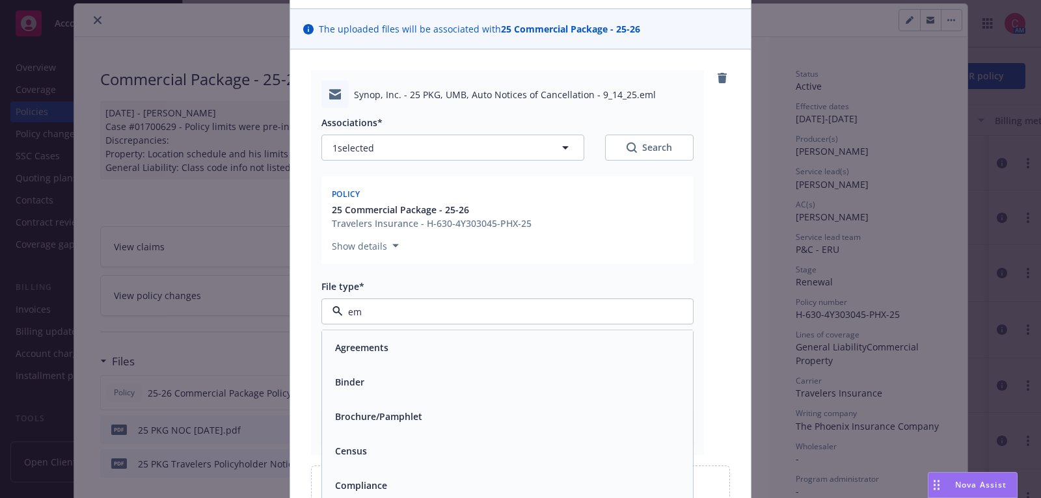
type input "ema"
click at [498, 347] on div "Email" at bounding box center [507, 347] width 355 height 19
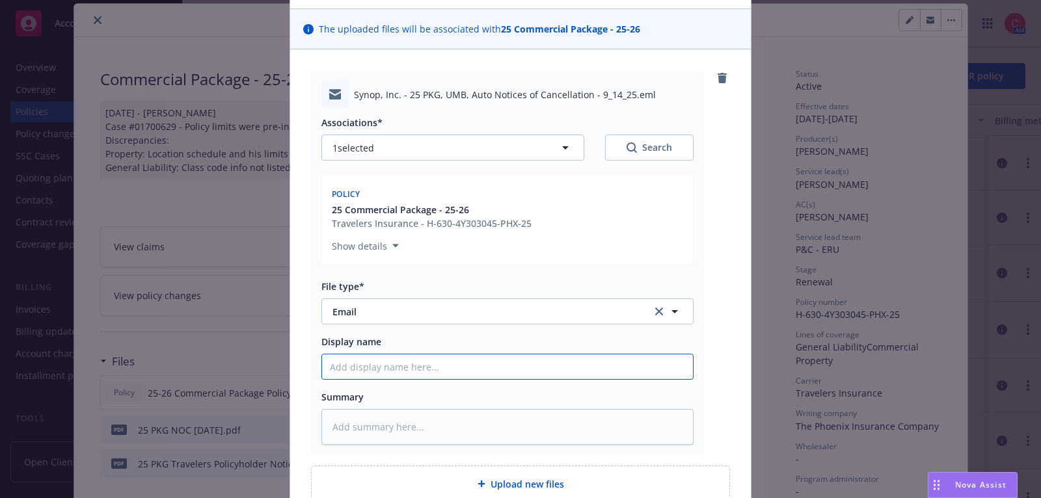
click at [500, 368] on input "Display name" at bounding box center [507, 367] width 371 height 25
type textarea "x"
type input "2"
type textarea "x"
type input "25"
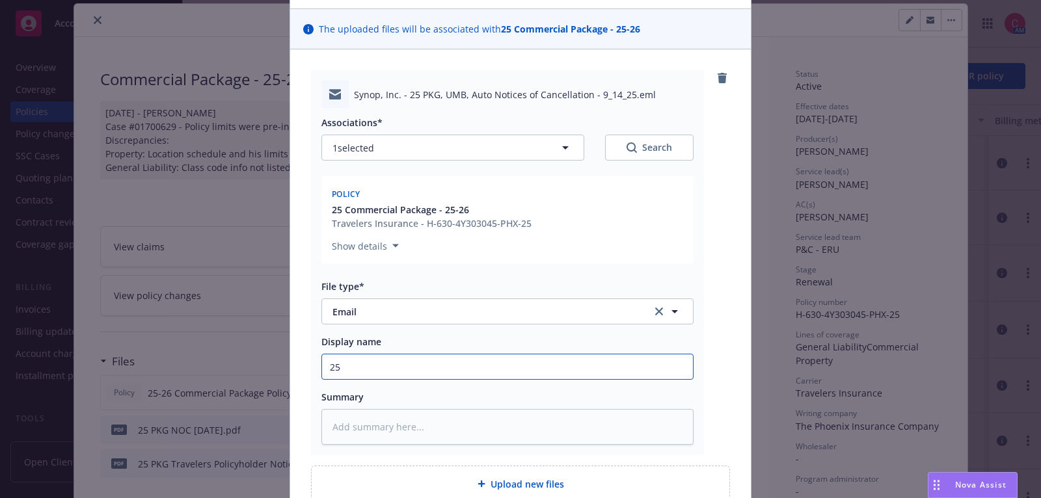
type textarea "x"
type input "25"
type textarea "x"
type input "25 P"
type textarea "x"
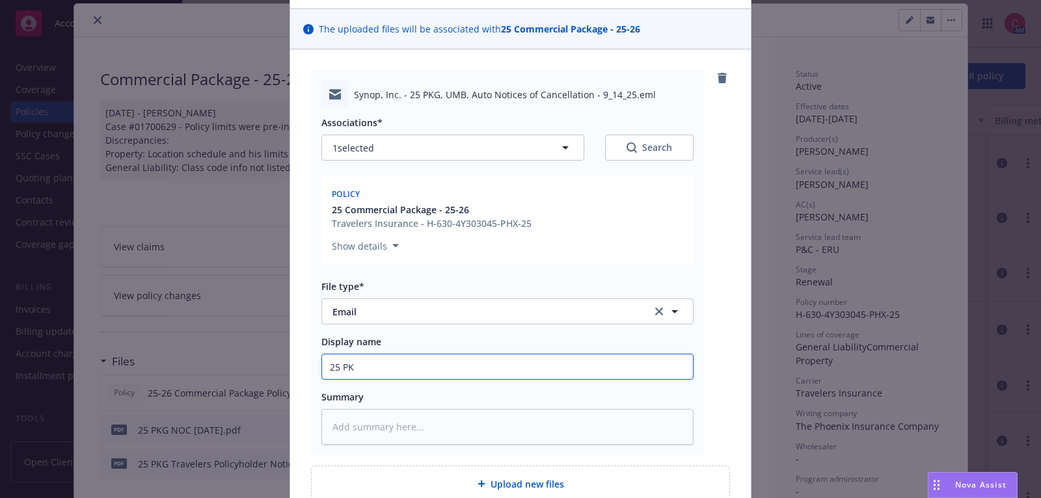
type input "25 PKG"
type textarea "x"
type input "25 PKG,"
type textarea "x"
type input "25 PKG,"
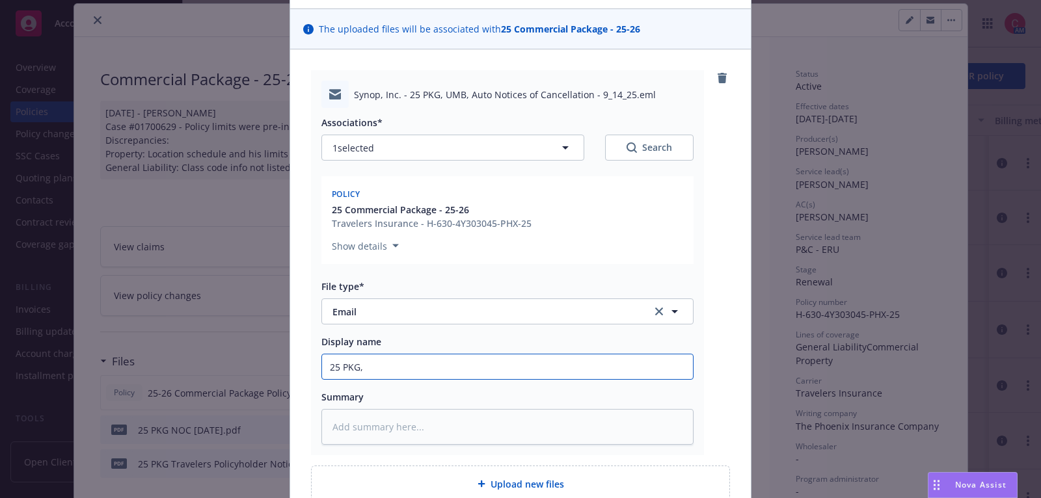
type textarea "x"
type input "25 PKG, U"
type textarea "x"
type input "25 PKG, UM"
type textarea "x"
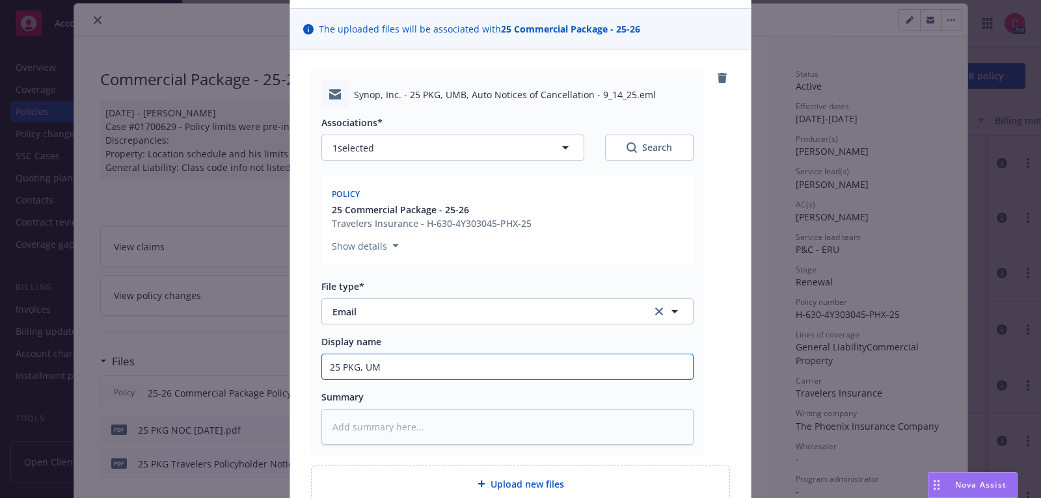
type input "25 PKG, UMB"
type textarea "x"
type input "25 PKG, UMB,"
type textarea "x"
type input "25 PKG, UMB,"
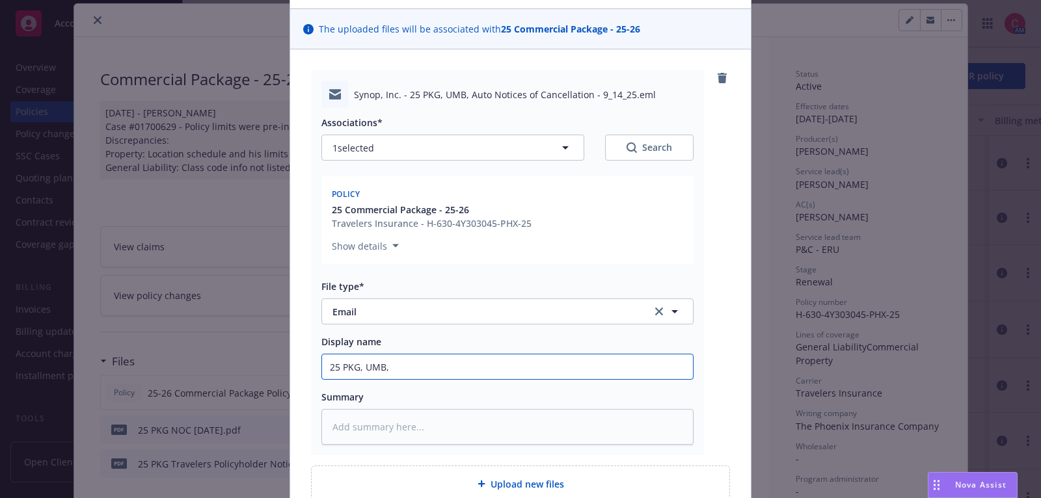
type textarea "x"
type input "25 PKG, UMB, AU"
type textarea "x"
type input "25 PKG, UMB, AUt"
type textarea "x"
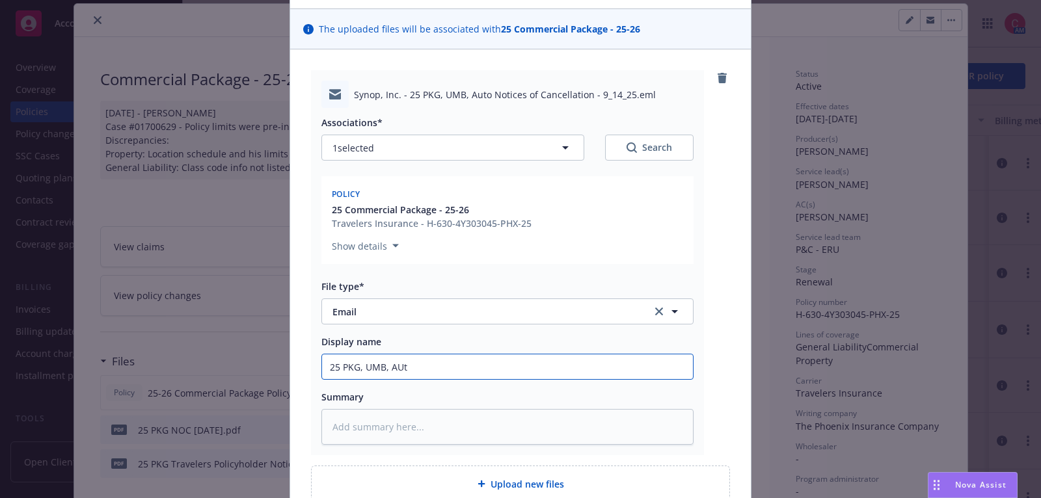
type input "25 PKG, UMB, AUto"
type textarea "x"
type input "25 PKG, UMB, AUto"
type textarea "x"
type input "25 PKG, UMB, AUto"
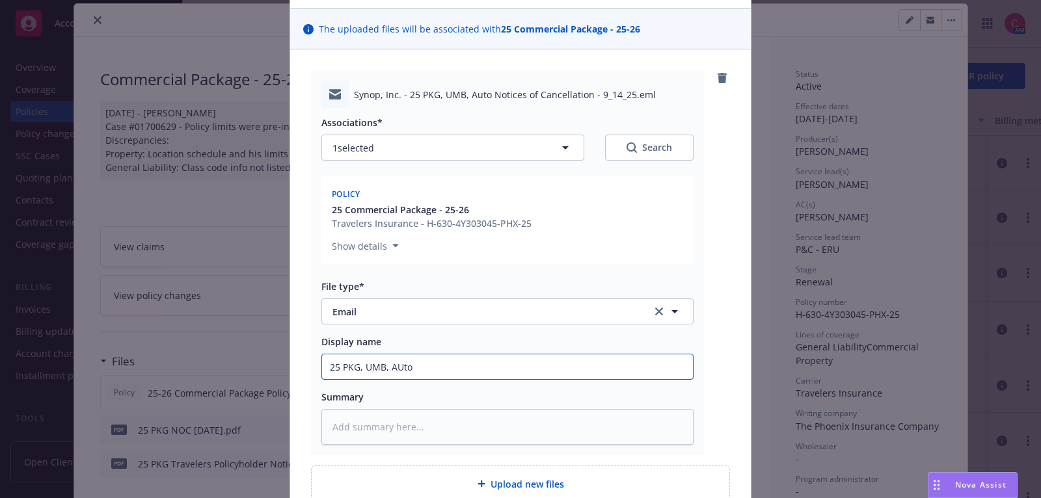
type textarea "x"
type input "25 PKG, UMB, AUt"
type textarea "x"
type input "25 PKG, UMB, AU"
type textarea "x"
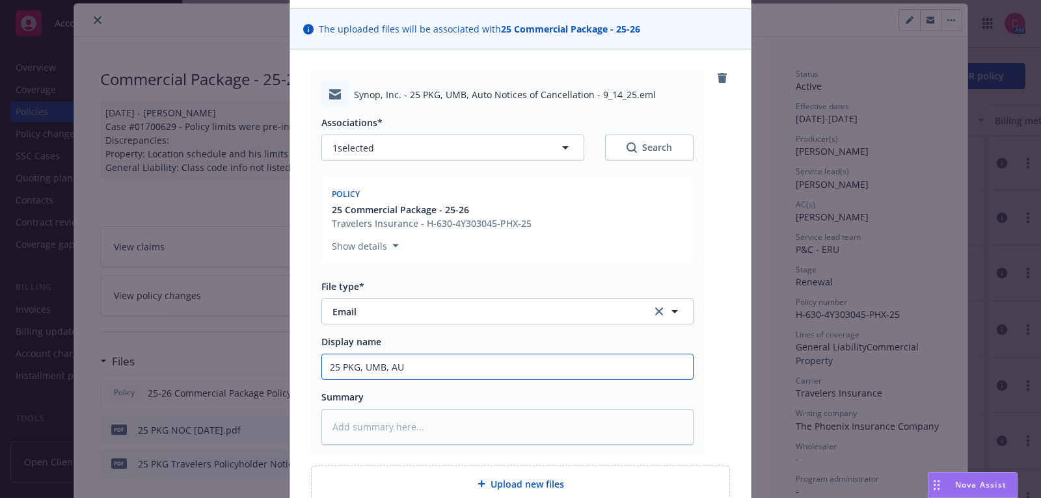
type input "25 PKG, UMB, A"
type textarea "x"
type input "25 PKG, UMB, Au"
type textarea "x"
type input "25 PKG, UMB, Aut"
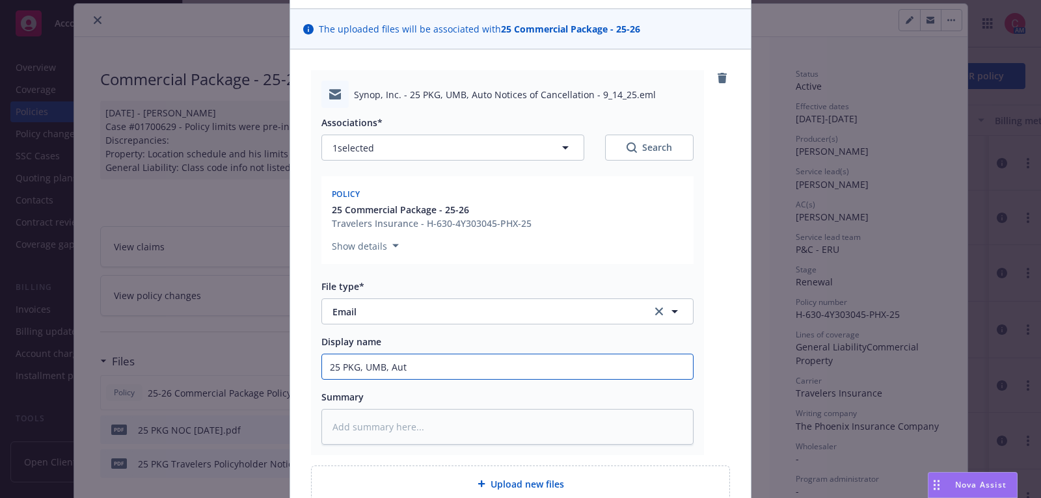
type textarea "x"
type input "25 PKG, UMB, Auto"
type textarea "x"
type input "25 PKG, UMB, Auto"
type textarea "x"
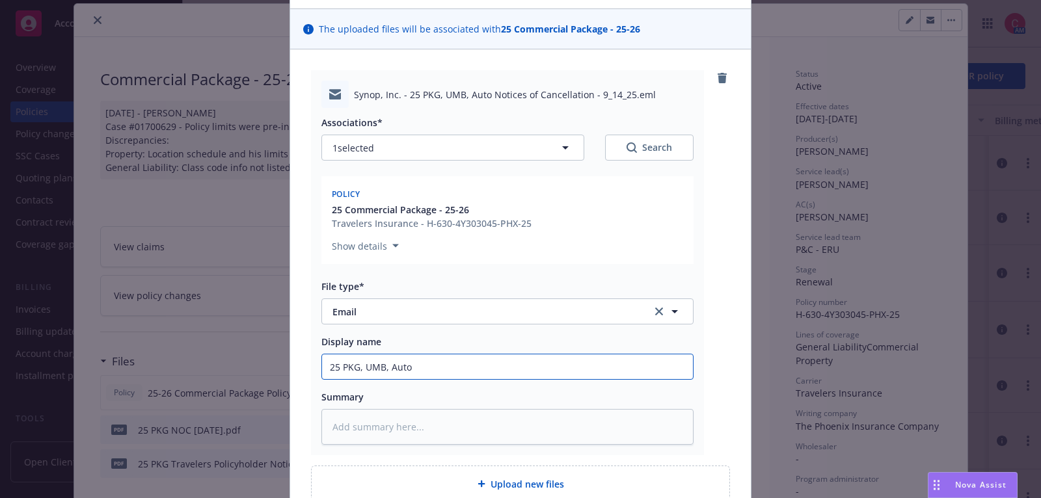
type input "25 PKG, UMB, Auto N"
type textarea "x"
type input "25 PKG, UMB, Auto NOC"
type textarea "x"
type input "25 PKG, UMB, Auto NOCs"
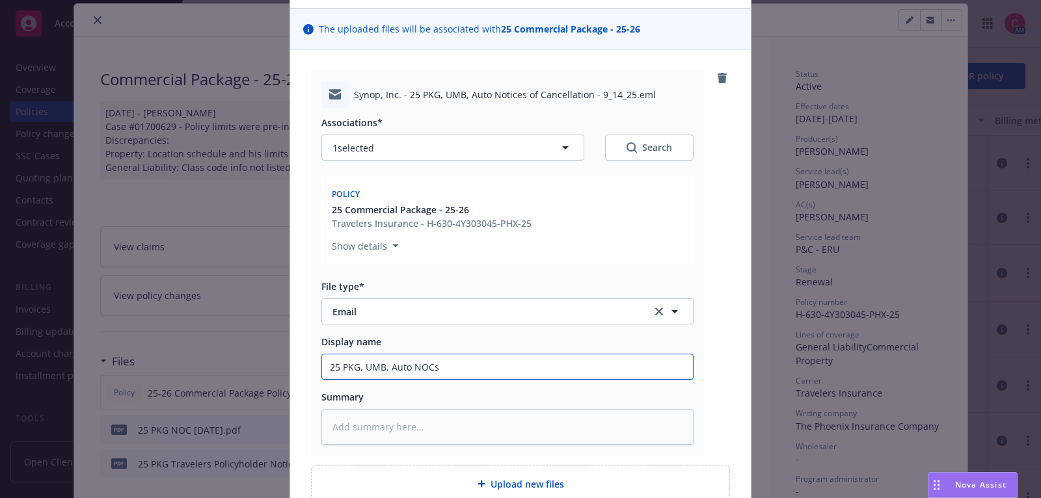
type textarea "x"
type input "25 PKG, UMB, Auto NOCs"
type textarea "x"
type input "25 PKG, UMB, Auto NOCs 9"
type textarea "x"
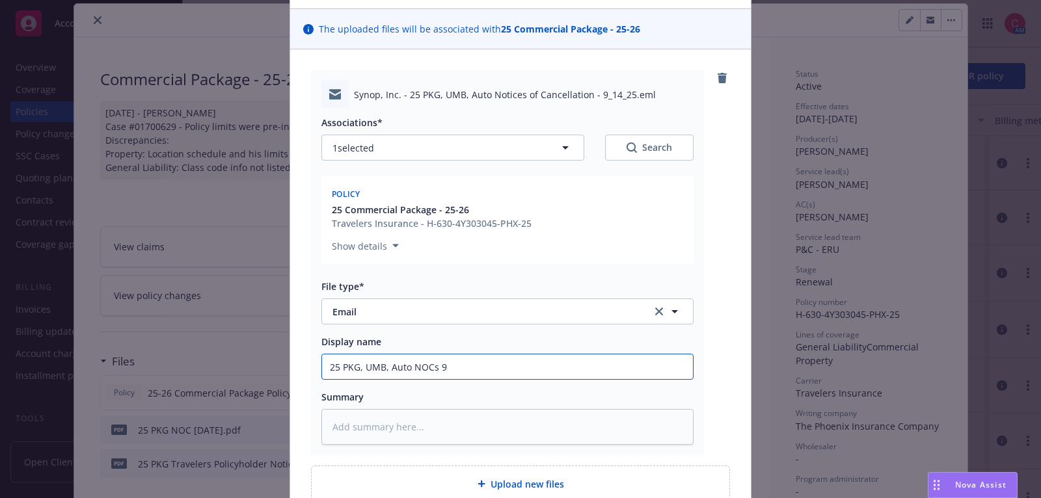
type input "25 PKG, UMB, Auto NOCs 9-"
type textarea "x"
type input "25 PKG, UMB, Auto NOCs 9-1"
type textarea "x"
type input "25 PKG, UMB, Auto NOCs 9-14"
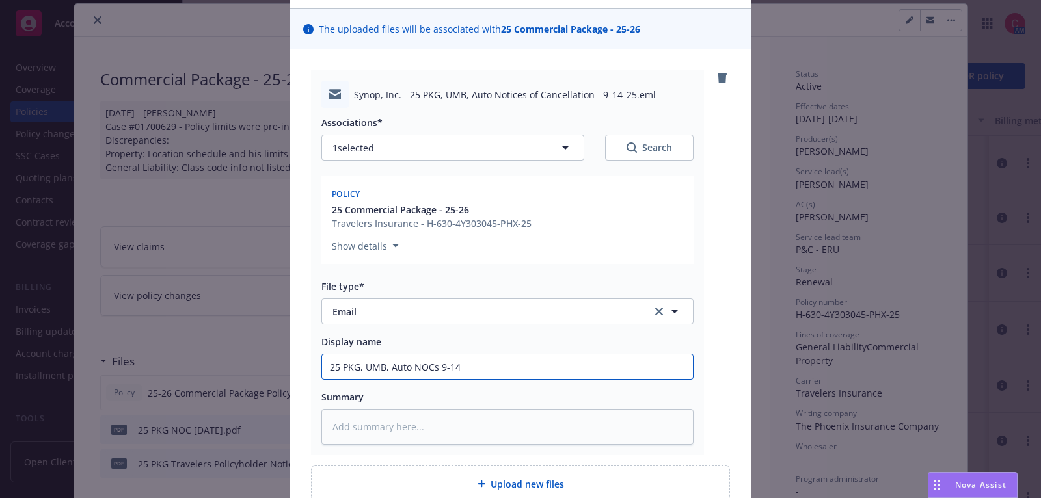
type textarea "x"
type input "25 PKG, UMB, Auto NOCs 9-14-"
type textarea "x"
type input "25 PKG, UMB, Auto NOCs 9-14-2"
type textarea "x"
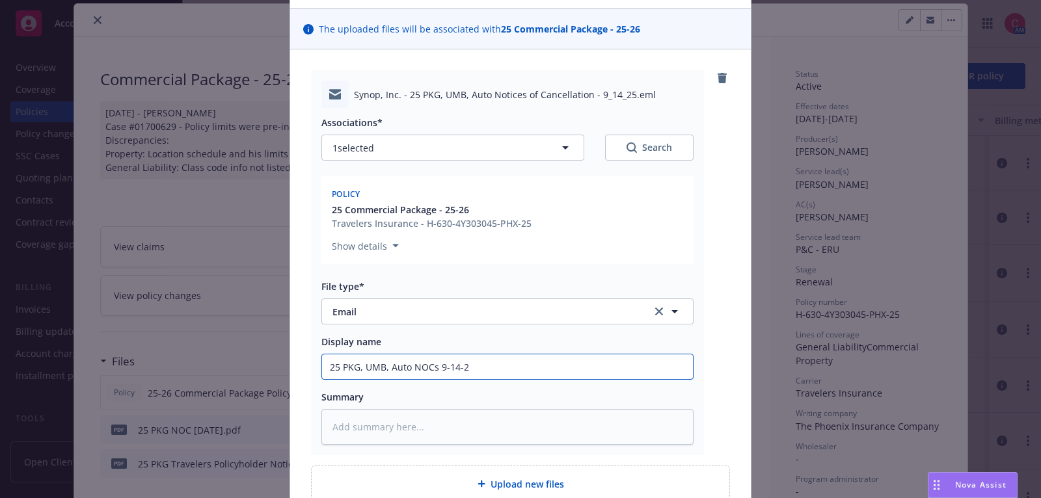
type input "25 PKG, UMB, Auto NOCs 9-14-25"
type textarea "x"
type input "25 PKG, UMB, Auto NOCs 9-14-25"
type textarea "x"
type input "25 PKG, UMB, Auto NOCs 9-14-25 D"
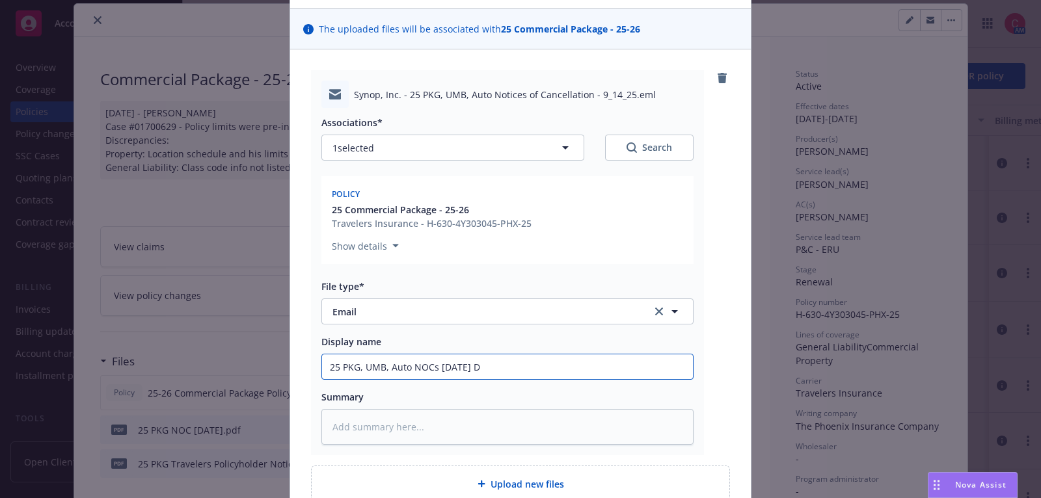
type textarea "x"
type input "25 PKG, UMB, Auto NOCs 9-14-25 De"
type textarea "x"
type input "25 PKG, UMB, Auto NOCs 9-14-25 Del"
type textarea "x"
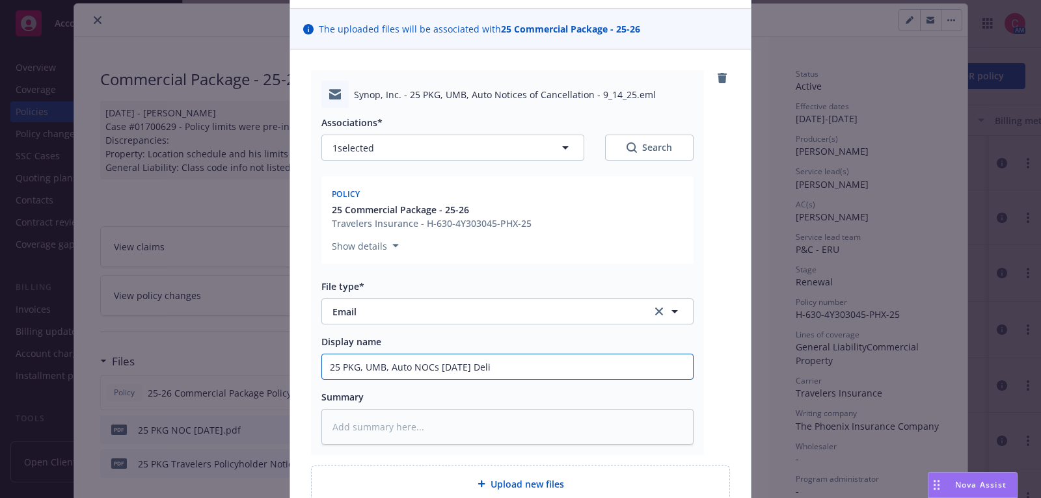
type input "25 PKG, UMB, Auto NOCs 9-14-25 Deliv"
type textarea "x"
type input "25 PKG, UMB, Auto NOCs 9-14-25 Delive"
type textarea "x"
type input "25 PKG, UMB, Auto NOCs 9-14-25 Deliver"
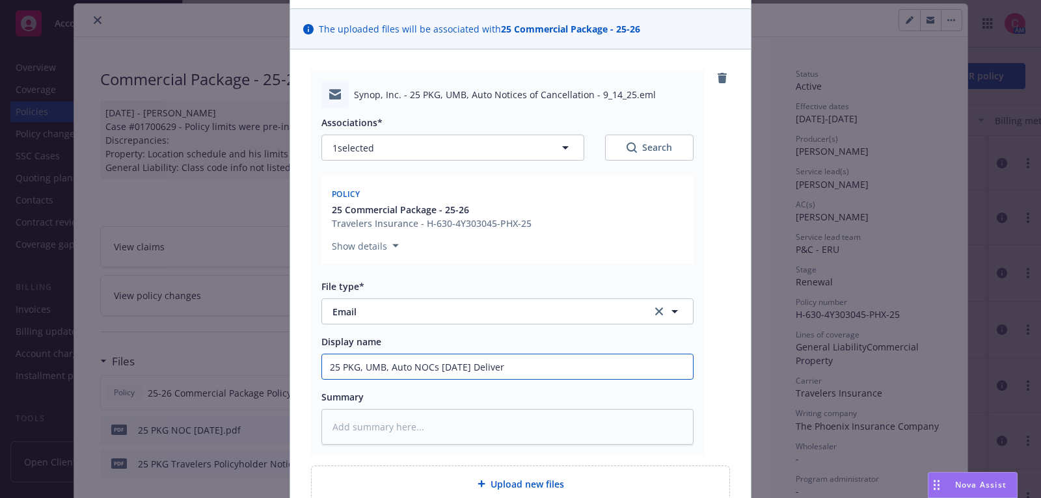
type textarea "x"
type input "25 PKG, UMB, Auto NOCs 9-14-25 Delivere"
type textarea "x"
type input "25 PKG, UMB, Auto NOCs 9-14-25 Delivered"
type textarea "x"
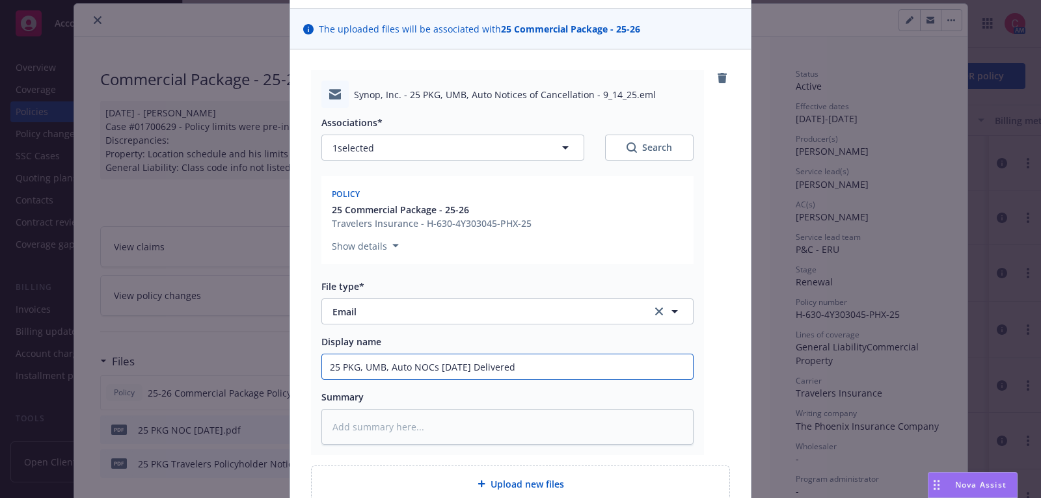
type input "25 PKG, UMB, Auto NOCs 9-14-25 Delivered t"
type textarea "x"
type input "25 PKG, UMB, Auto NOCs 9-14-25 Delivered to"
type textarea "x"
type input "25 PKG, UMB, Auto NOCs 9-14-25 Delivered to"
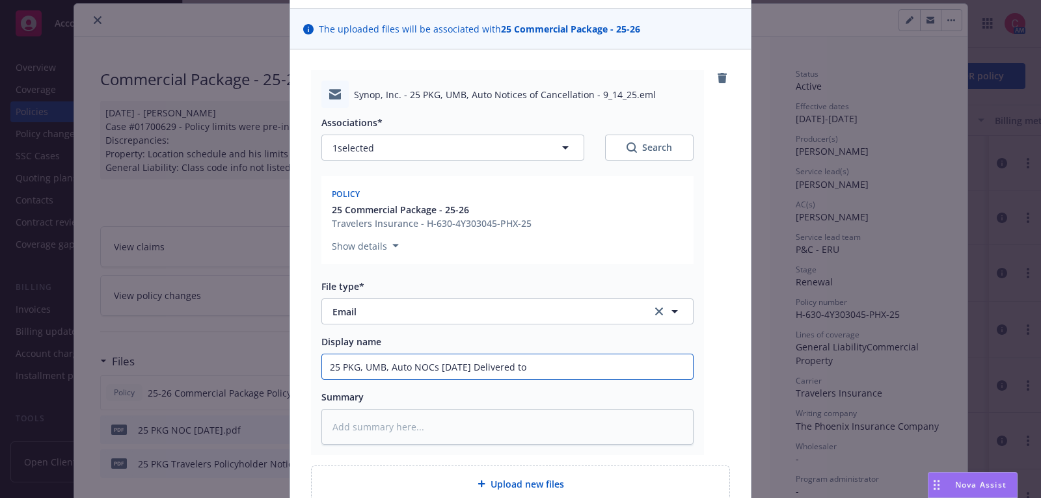
type textarea "x"
type input "25 PKG, UMB, Auto NOCs 9-14-25 Delivered to I"
type textarea "x"
type input "25 PKG, UMB, Auto NOCs 9-14-25 Delivered to In"
type textarea "x"
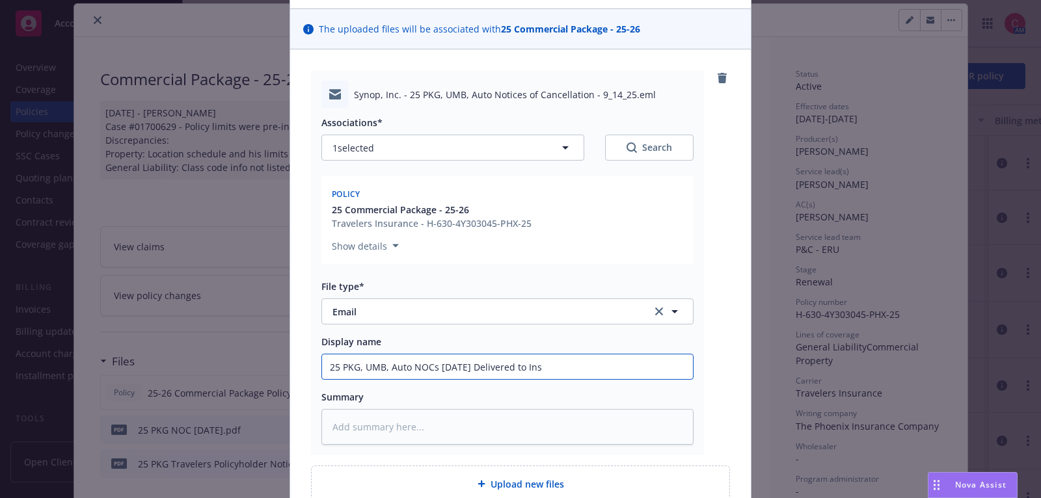
type input "25 PKG, UMB, Auto NOCs 9-14-25 Delivered to Insu"
type textarea "x"
type input "25 PKG, UMB, Auto NOCs 9-14-25 Delivered to Insur"
type textarea "x"
type input "25 PKG, UMB, Auto NOCs 9-14-25 Delivered to Insure"
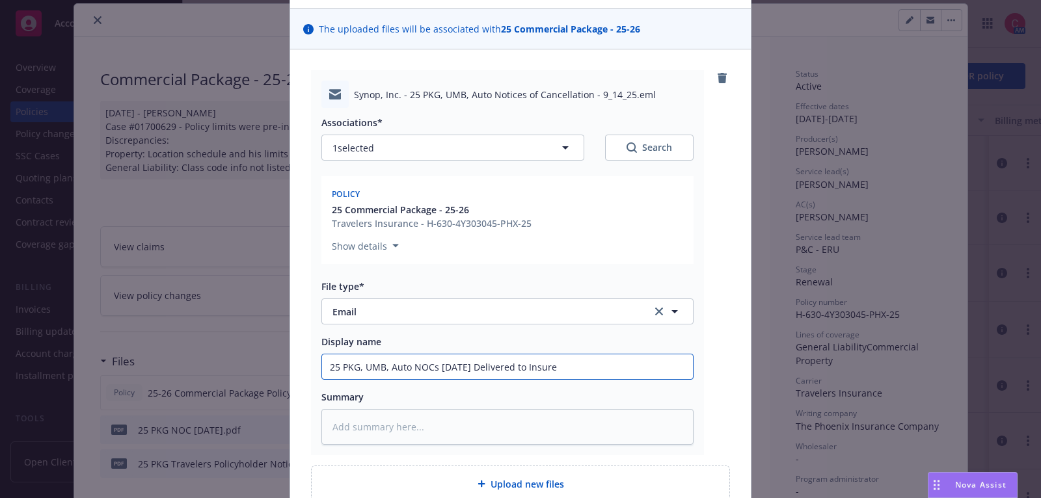
type textarea "x"
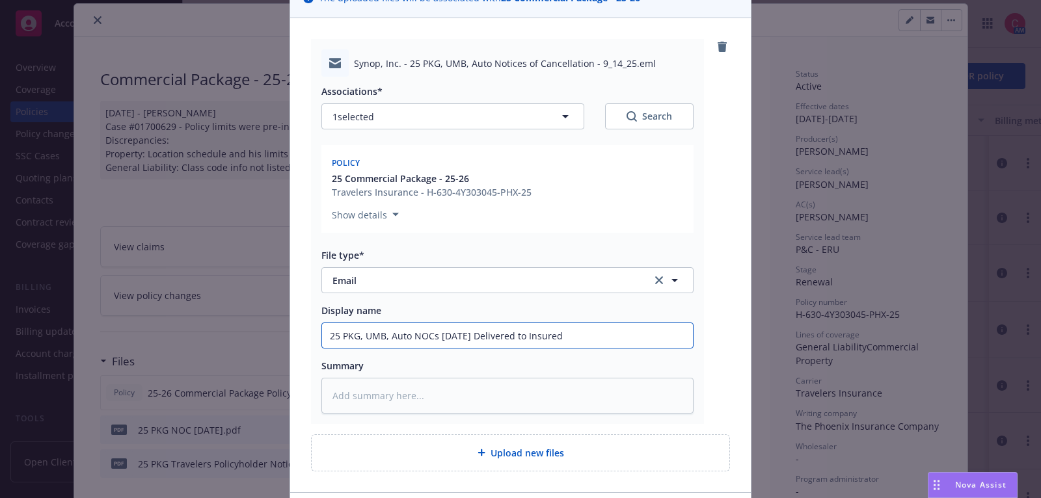
scroll to position [9, 0]
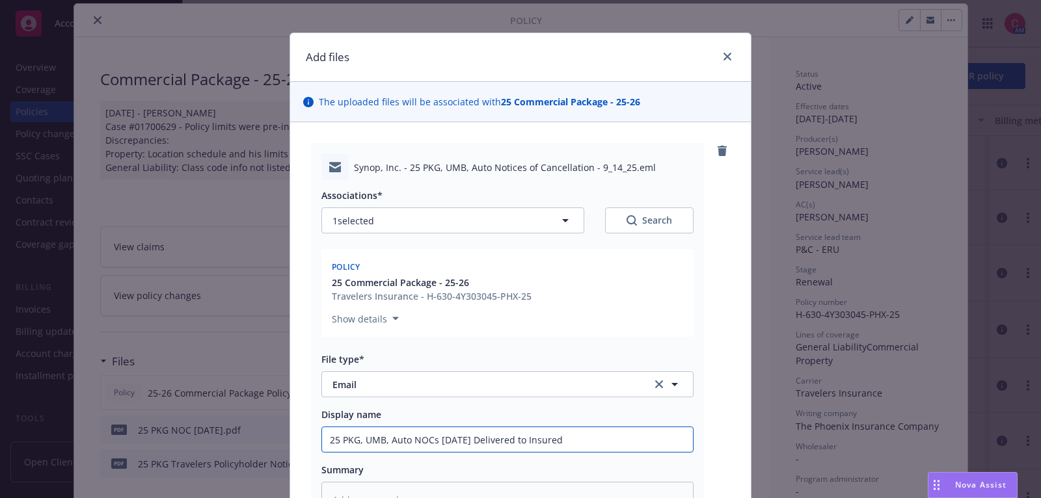
type input "25 PKG, UMB, Auto NOCs 9-14-25 Delivered to Insured"
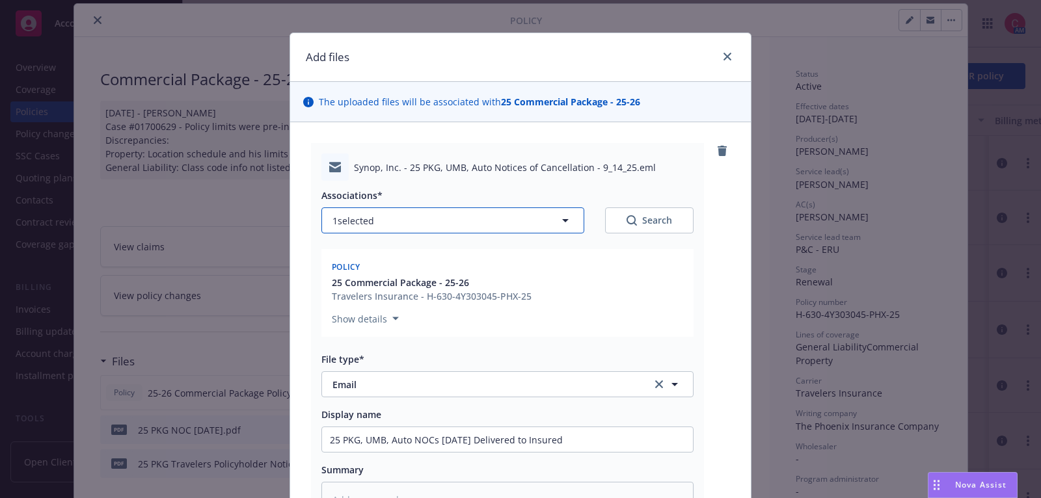
click at [533, 220] on button "1 selected" at bounding box center [452, 221] width 263 height 26
type textarea "x"
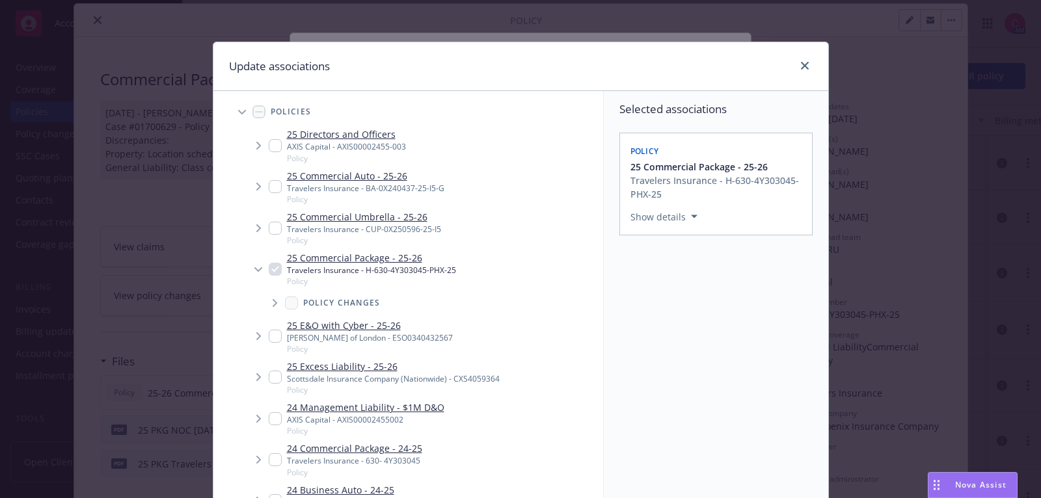
click at [271, 230] on input "Tree Example" at bounding box center [275, 228] width 13 height 13
checkbox input "true"
click at [278, 192] on input "Tree Example" at bounding box center [275, 186] width 13 height 13
checkbox input "true"
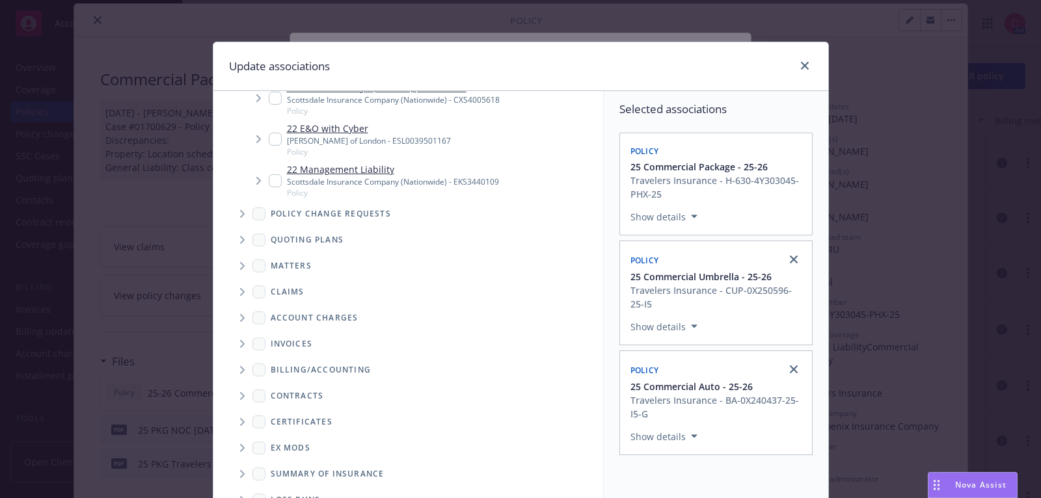
scroll to position [147, 0]
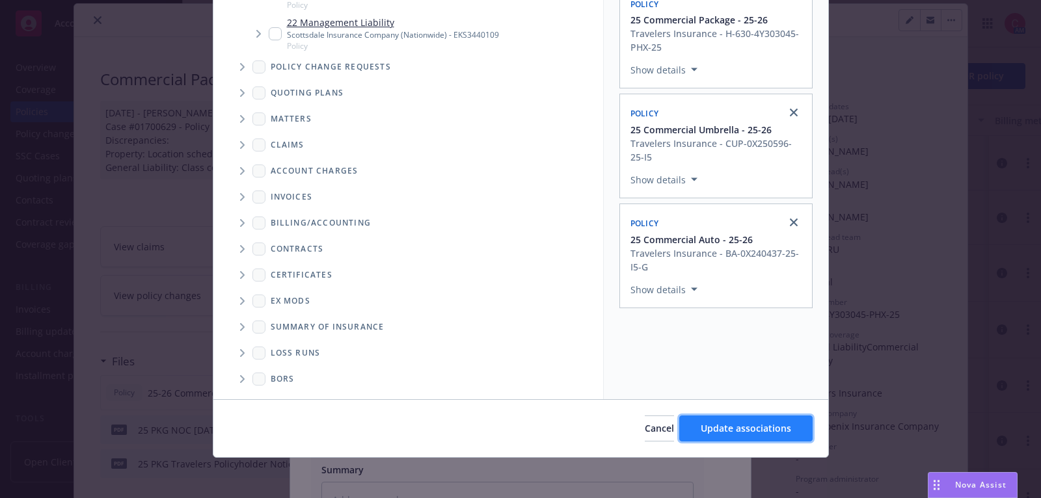
click at [739, 425] on span "Update associations" at bounding box center [746, 428] width 90 height 12
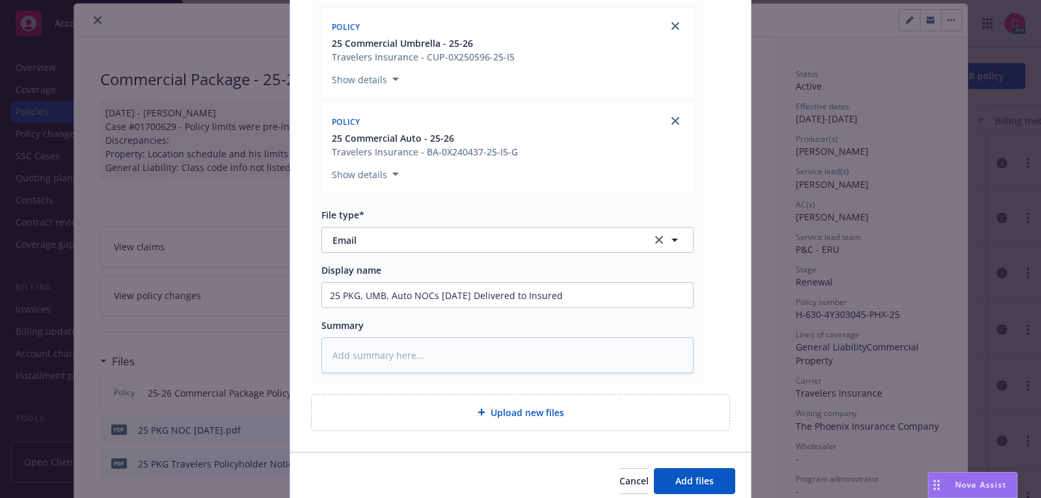
scroll to position [394, 0]
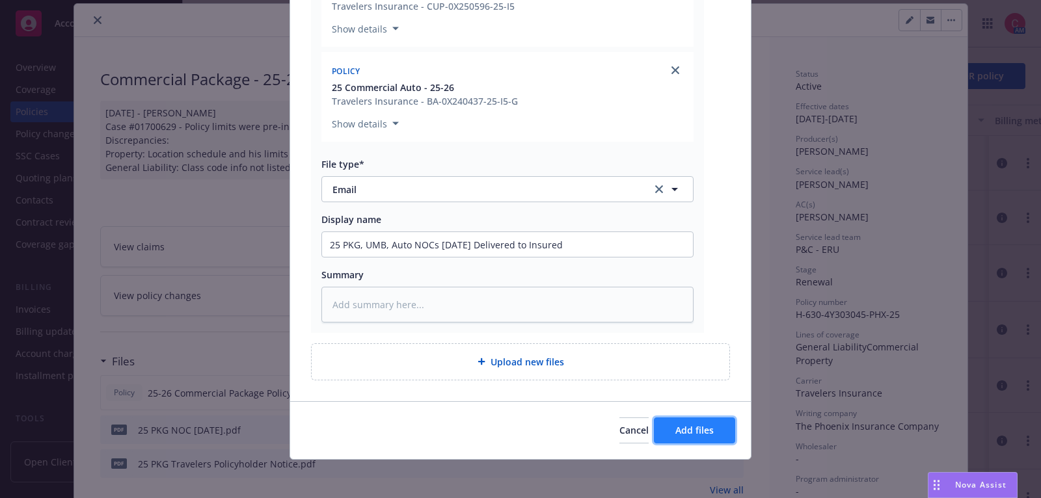
click at [710, 428] on span "Add files" at bounding box center [694, 430] width 38 height 12
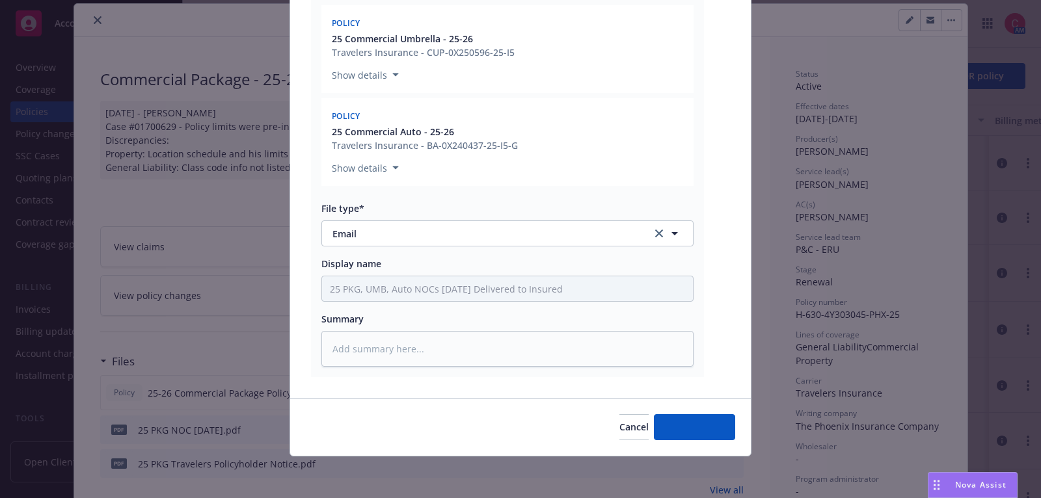
scroll to position [344, 0]
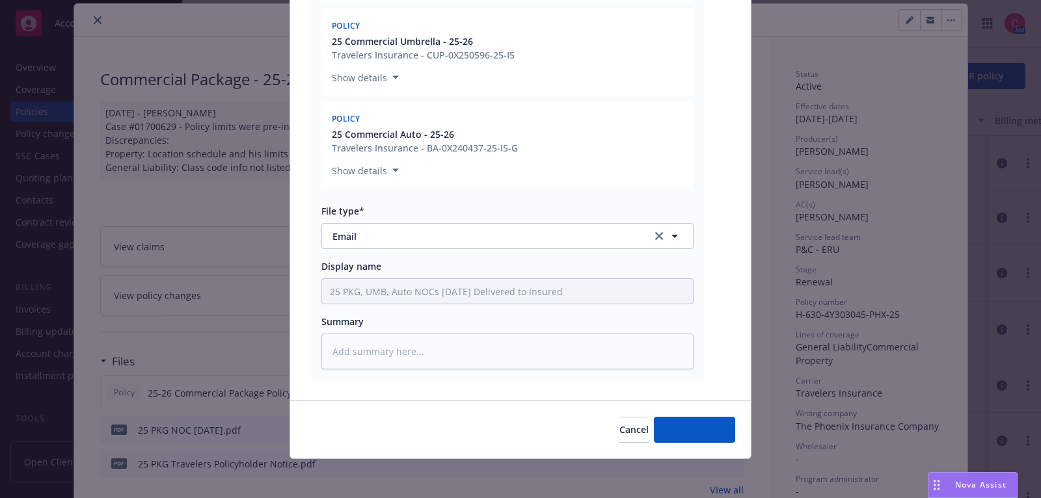
type textarea "x"
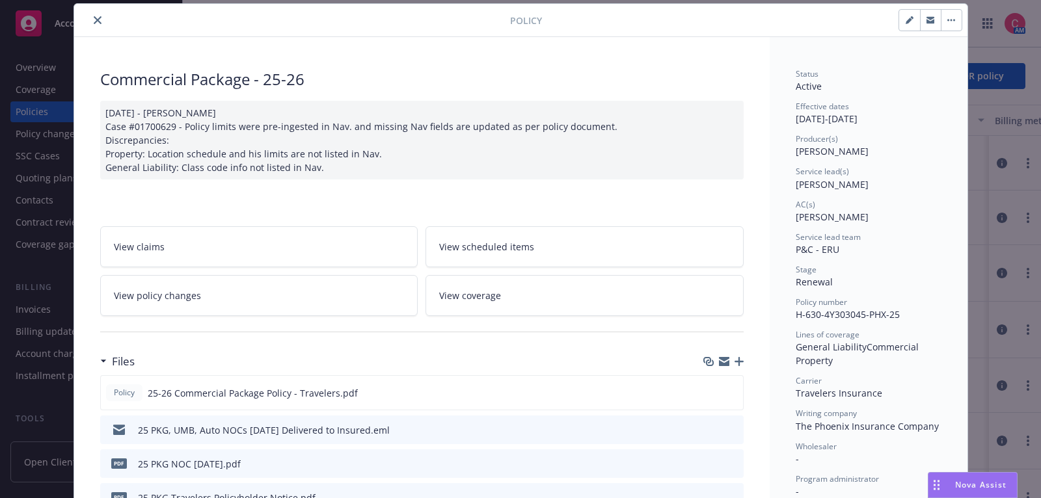
click at [101, 16] on button "close" at bounding box center [98, 20] width 16 height 16
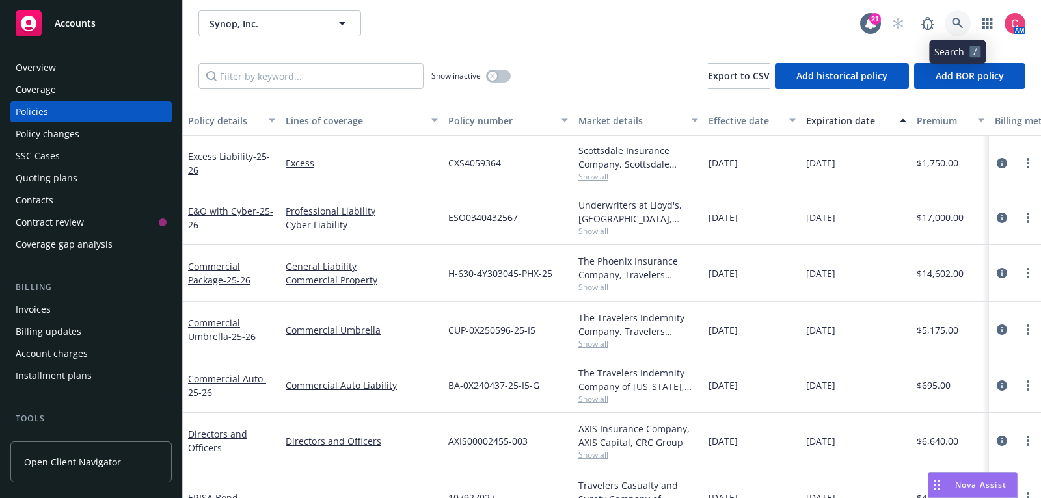
click at [956, 25] on icon at bounding box center [958, 24] width 12 height 12
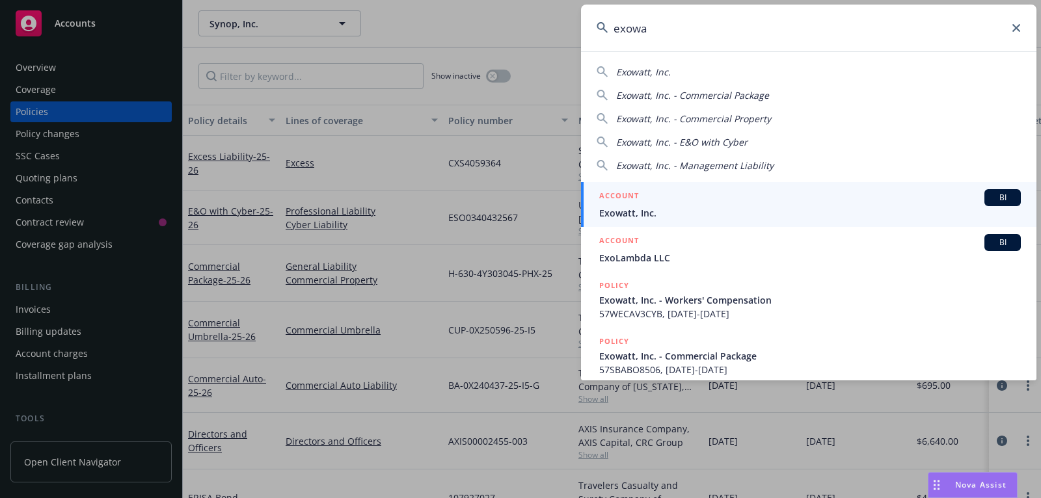
type input "exowa"
click at [750, 219] on span "Exowatt, Inc." at bounding box center [810, 213] width 422 height 14
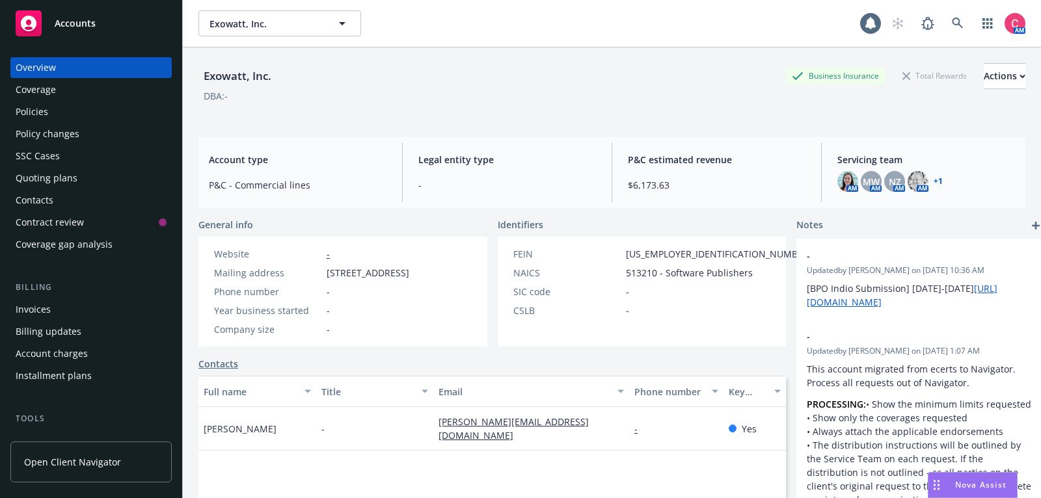
click at [113, 176] on div "Quoting plans" at bounding box center [91, 178] width 151 height 21
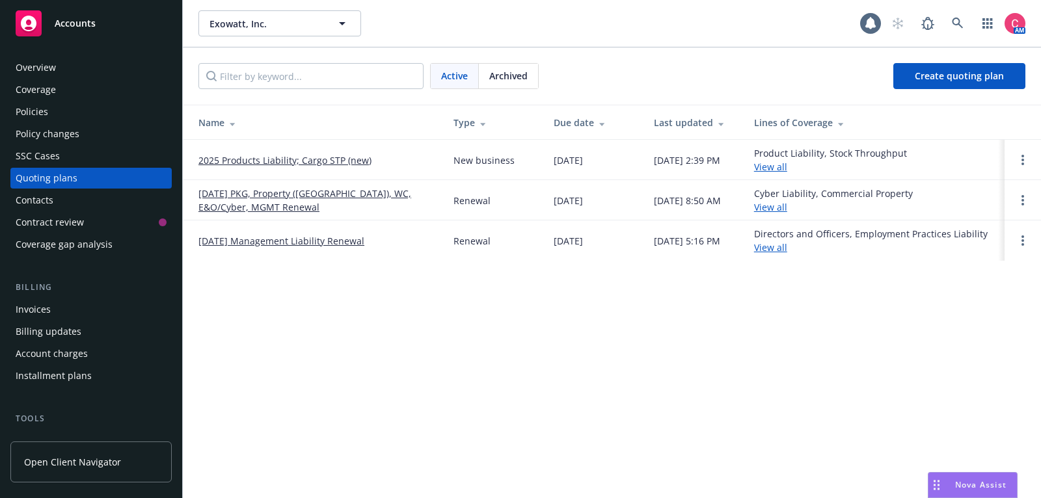
click at [327, 191] on link "[DATE] PKG, Property ([GEOGRAPHIC_DATA]), WC, E&O/Cyber, MGMT Renewal" at bounding box center [315, 200] width 234 height 27
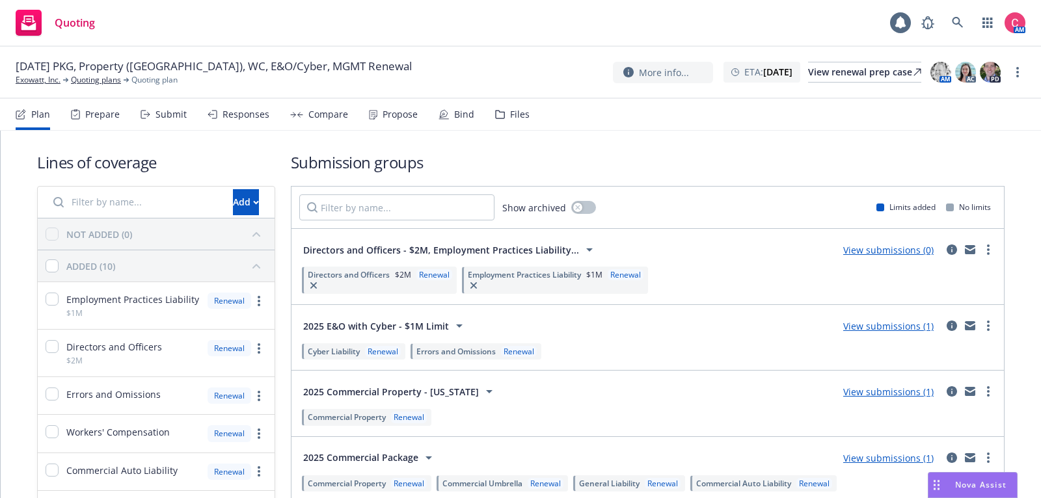
click at [536, 116] on nav "Plan Prepare Submit Responses Compare Propose Bind Files" at bounding box center [521, 114] width 1010 height 31
click at [521, 116] on div "Files" at bounding box center [520, 114] width 20 height 10
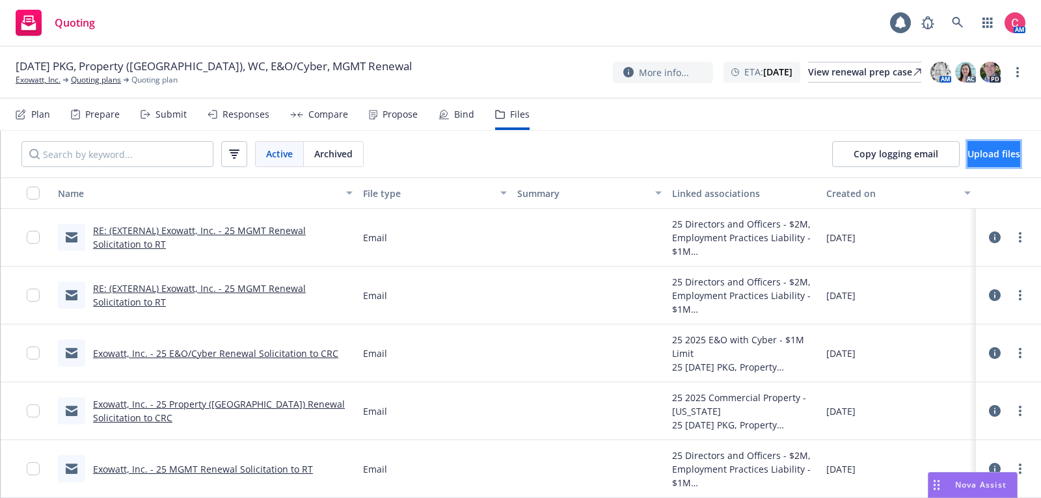
click at [982, 157] on span "Upload files" at bounding box center [993, 154] width 53 height 12
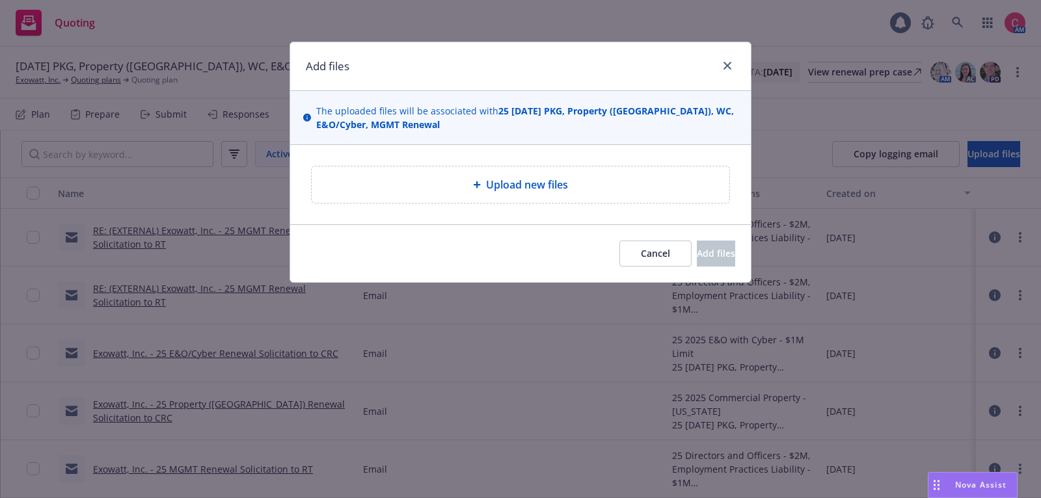
click at [552, 183] on span "Upload new files" at bounding box center [527, 185] width 82 height 16
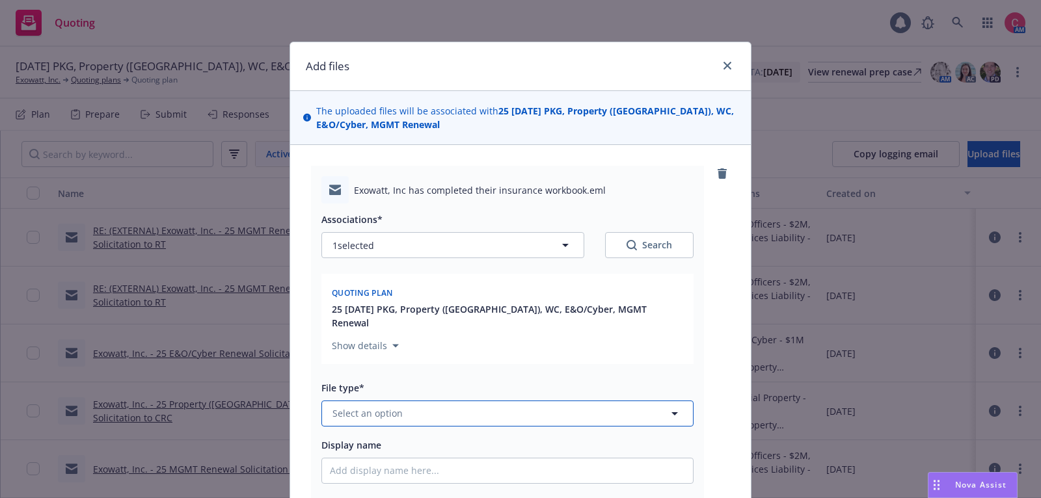
click at [582, 401] on button "Select an option" at bounding box center [507, 414] width 372 height 26
type input "work"
click at [578, 336] on div "Workbook" at bounding box center [507, 343] width 355 height 19
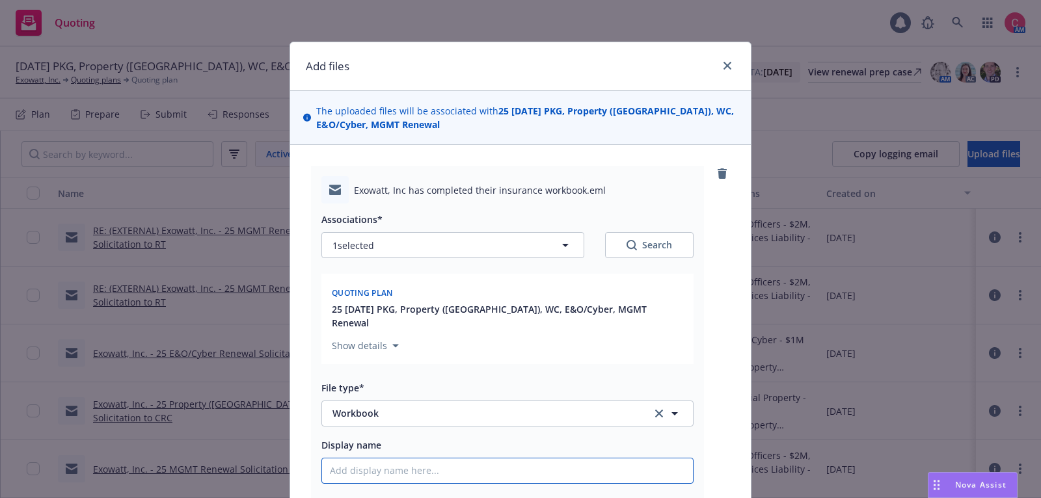
click at [539, 459] on input "Display name" at bounding box center [507, 471] width 371 height 25
type textarea "x"
type input "["
type textarea "x"
type input "[CO"
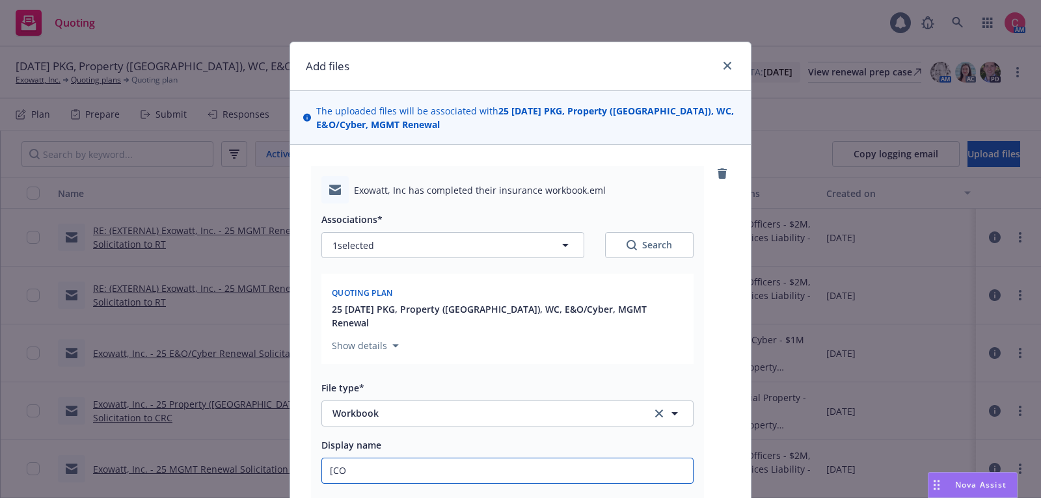
type textarea "x"
type input "[COM"
type textarea "x"
type input "[COMP"
type textarea "x"
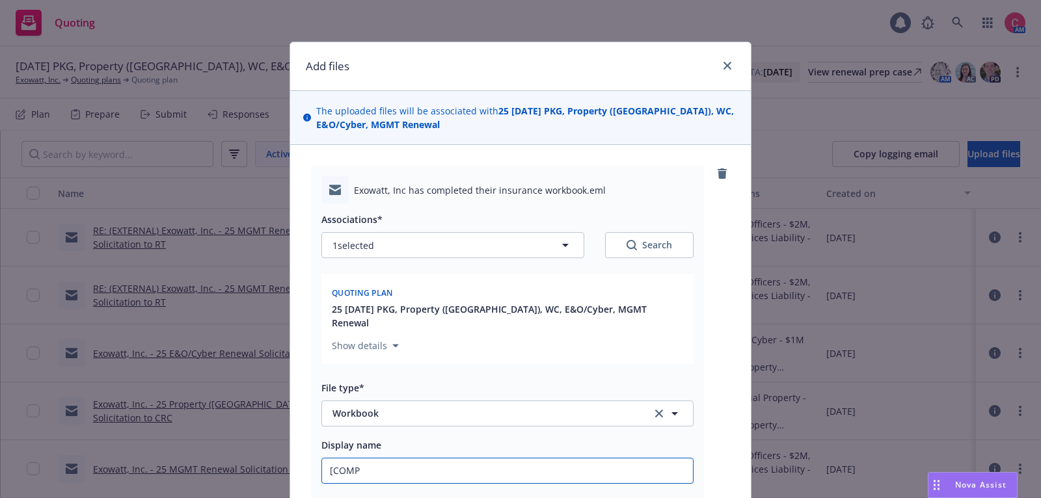
type input "[COMPL"
type textarea "x"
type input "[COMPLE"
type textarea "x"
type input "[COMPLET"
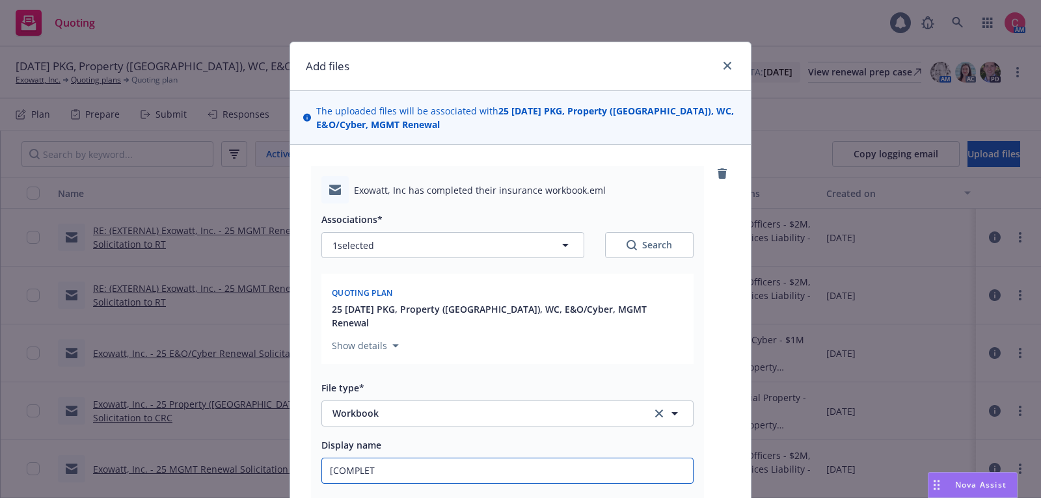
type textarea "x"
type input "[COMPLETE"
type textarea "x"
type input "[COMPLETED"
type textarea "x"
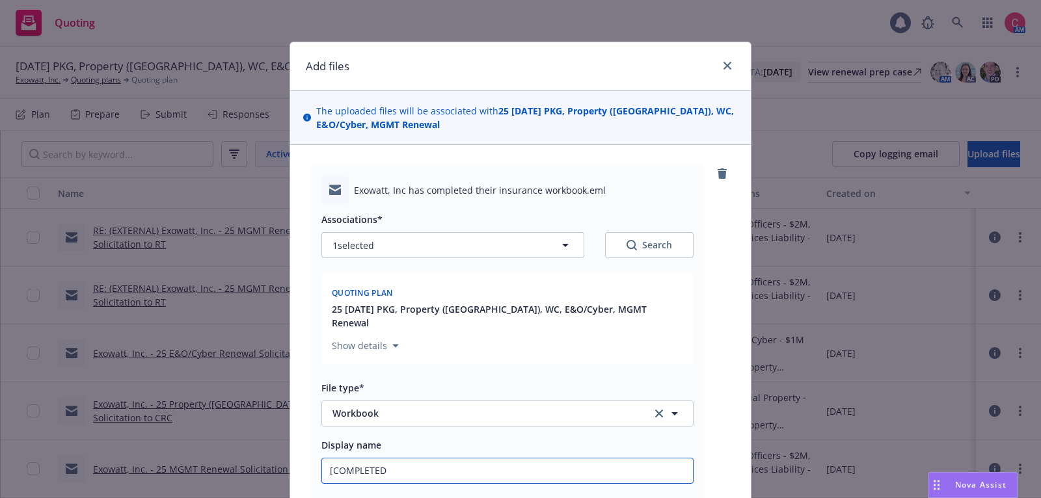
type input "[COMPLETED]"
type textarea "x"
type input "[COMPLETED]"
type textarea "x"
type input "[COMPLETED] 2"
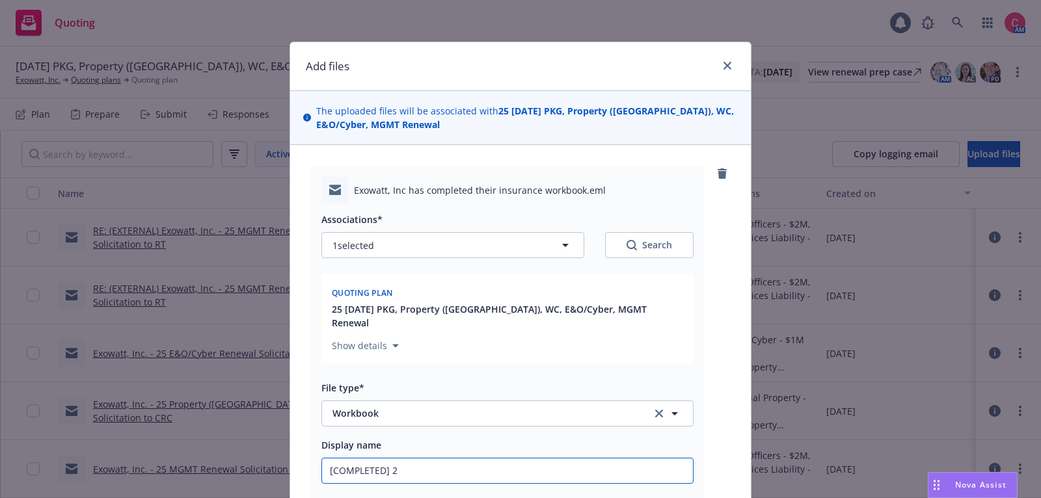
type textarea "x"
type input "[COMPLETED] 25"
type textarea "x"
type input "[COMPLETED] 25"
type textarea "x"
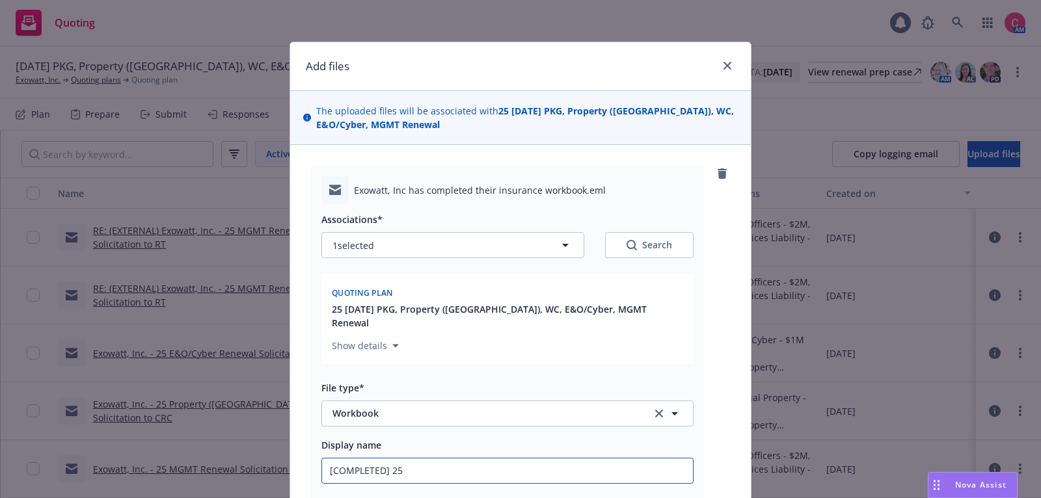
type input "[COMPLETED] 25 I"
type textarea "x"
type input "[COMPLETED] 25 In"
type textarea "x"
type input "[COMPLETED] 25 Ind"
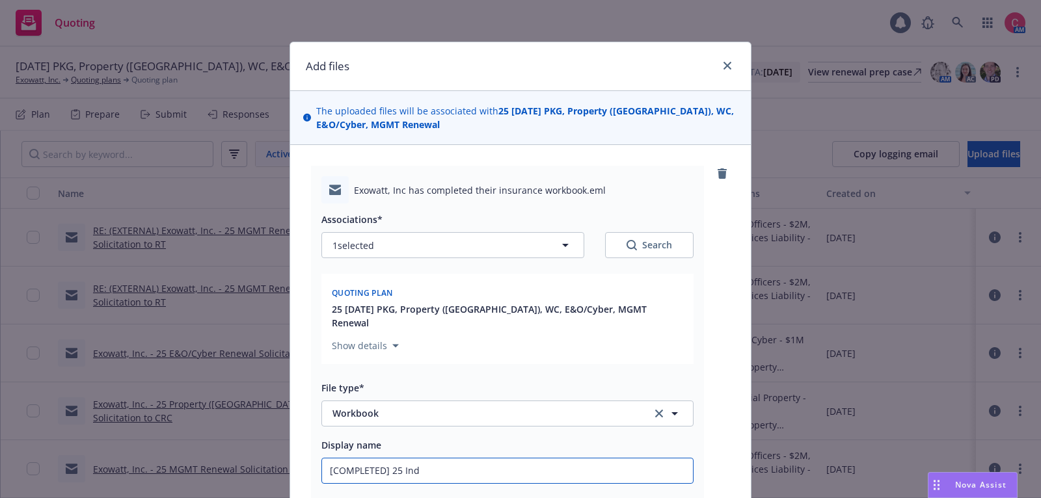
type textarea "x"
type input "[COMPLETED] 25 Indi"
type textarea "x"
type input "[COMPLETED] 25 Indio"
type textarea "x"
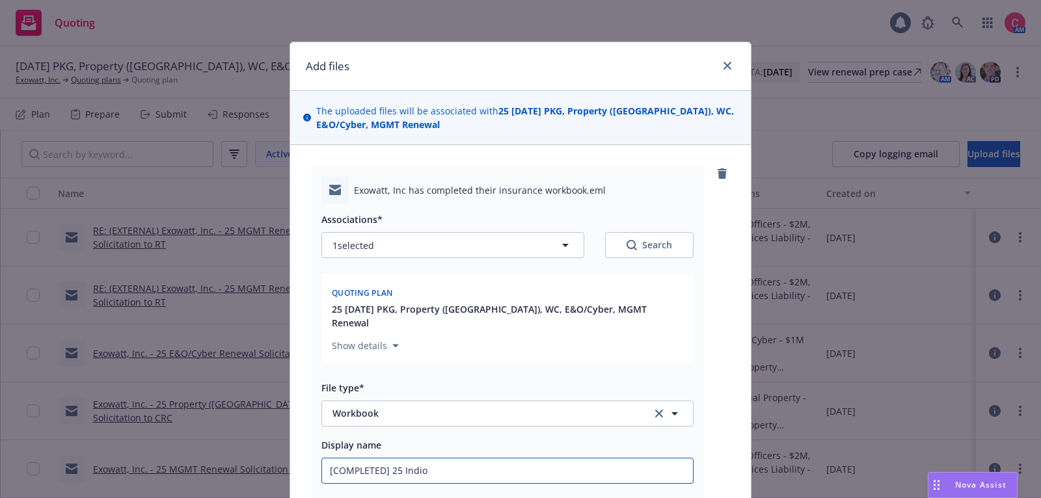
type input "[COMPLETED] 25 Indio"
type textarea "x"
type input "[COMPLETED] 25 Indio W"
type textarea "x"
type input "[COMPLETED] 25 Indio Wo"
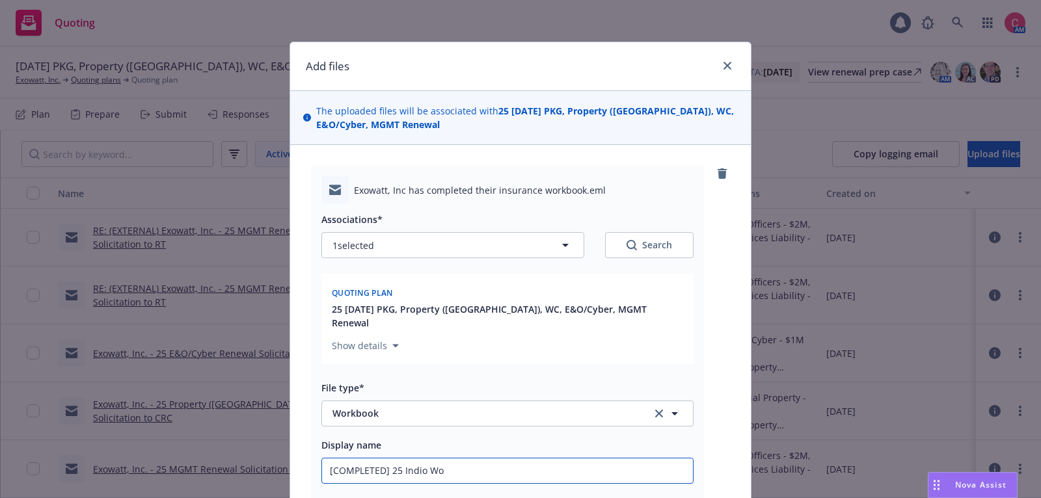
type textarea "x"
type input "[COMPLETED] 25 Indio Wor"
type textarea "x"
type input "[COMPLETED] 25 Indio Work"
type textarea "x"
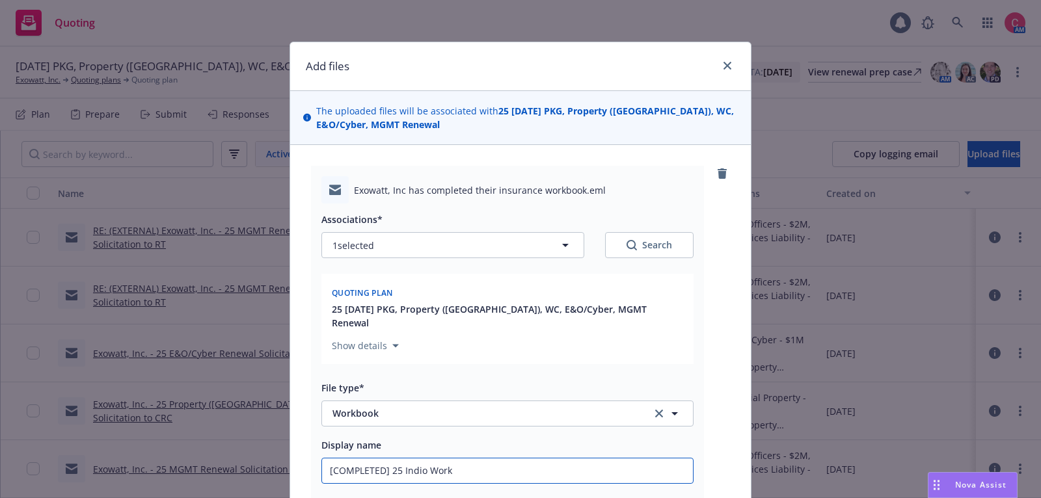
type input "[COMPLETED] 25 Indio Workb"
type textarea "x"
type input "[COMPLETED] 25 Indio Workbo"
type textarea "x"
type input "[COMPLETED] 25 Indio Workboo"
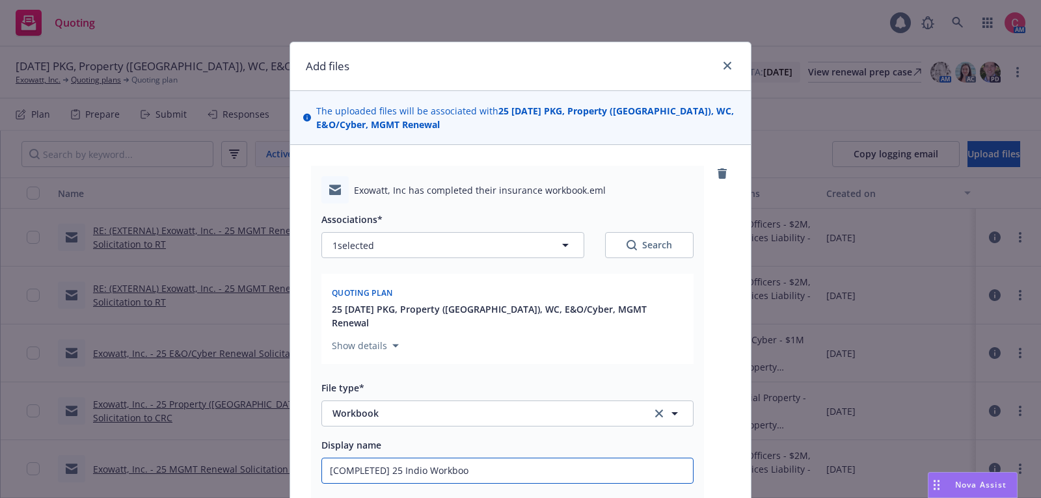
type textarea "x"
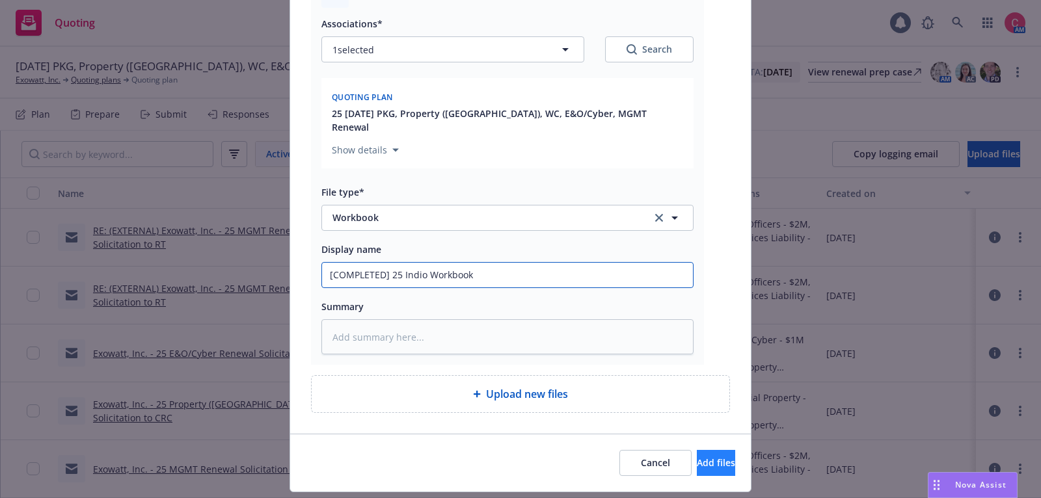
type input "[COMPLETED] 25 Indio Workbook"
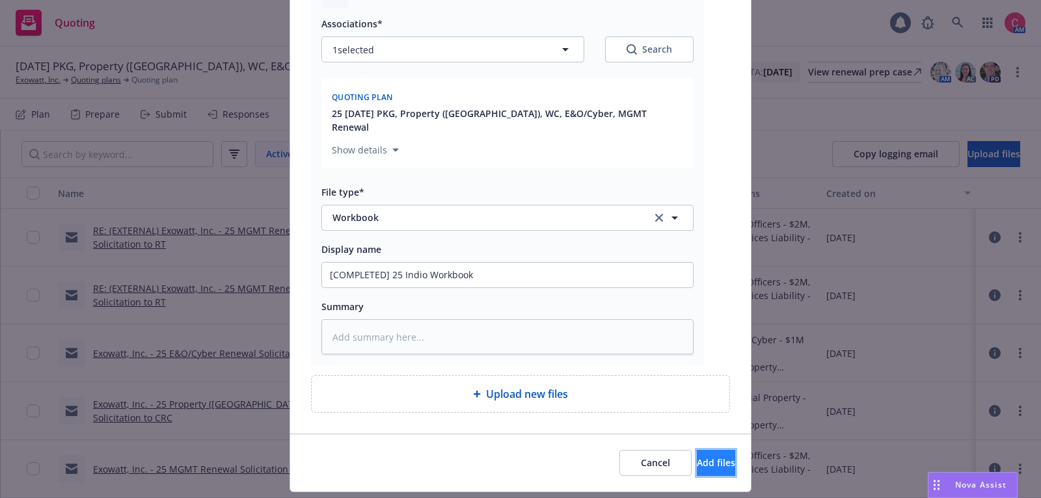
click at [701, 457] on span "Add files" at bounding box center [716, 463] width 38 height 12
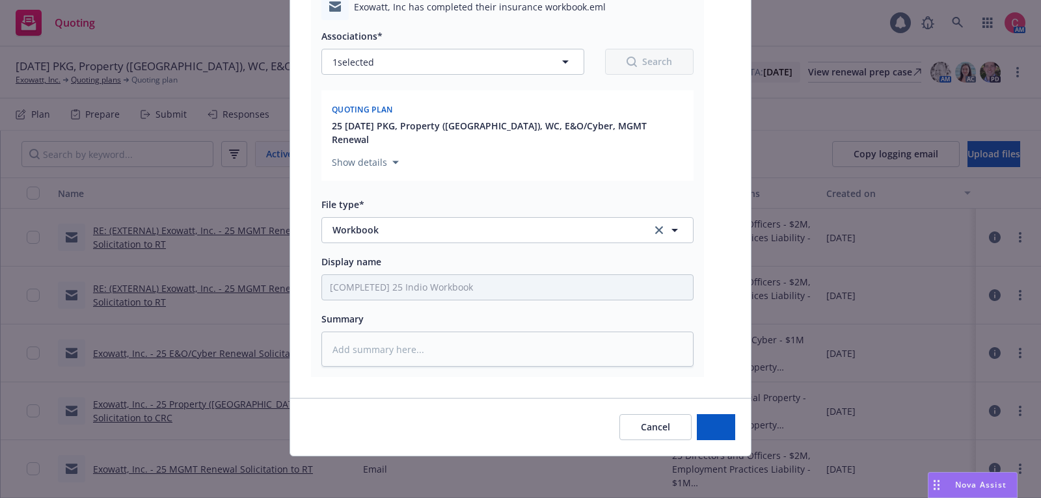
scroll to position [168, 0]
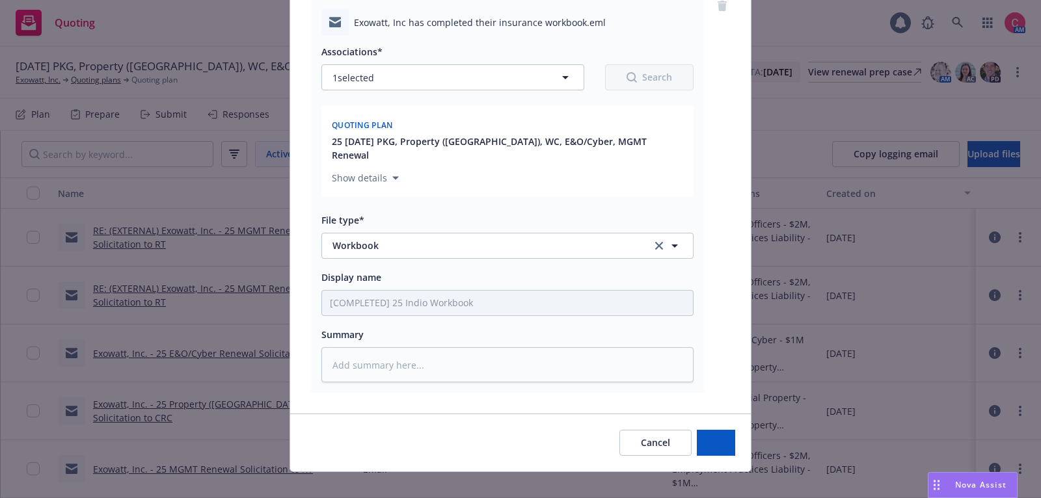
type textarea "x"
